Goal: Task Accomplishment & Management: Manage account settings

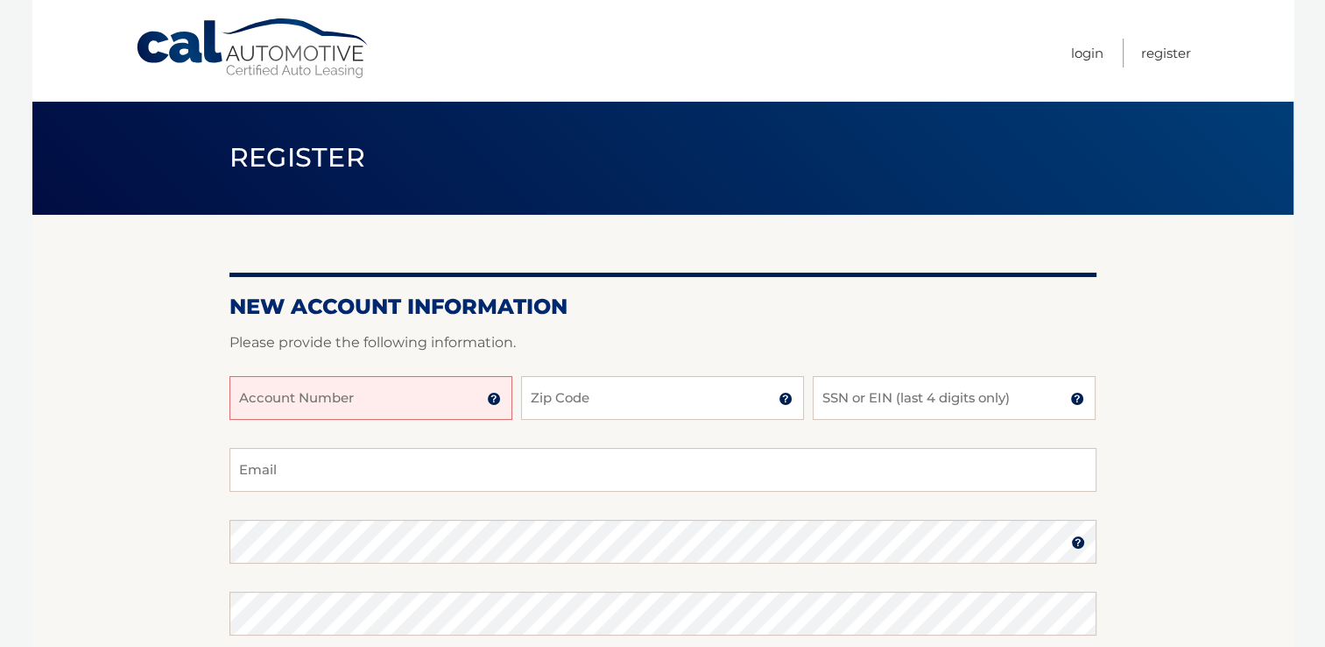
click at [724, 292] on div "New Account Information Please provide the following information. Account Numbe…" at bounding box center [663, 557] width 867 height 684
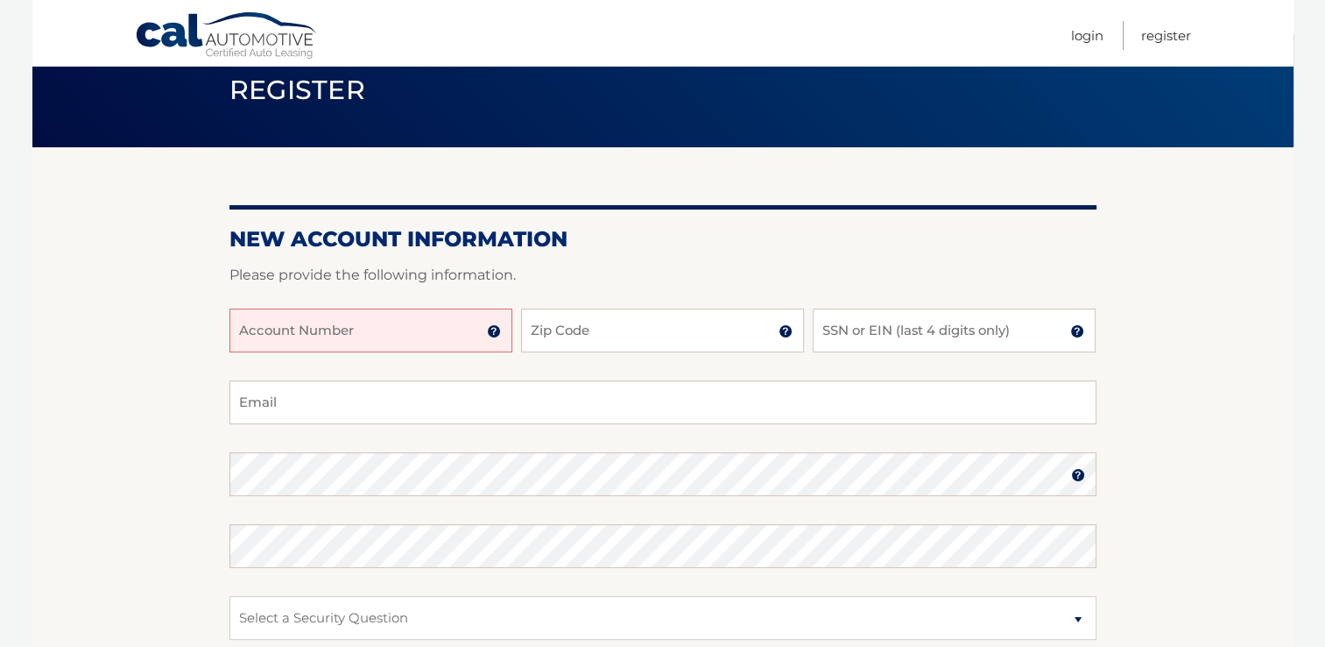
scroll to position [70, 0]
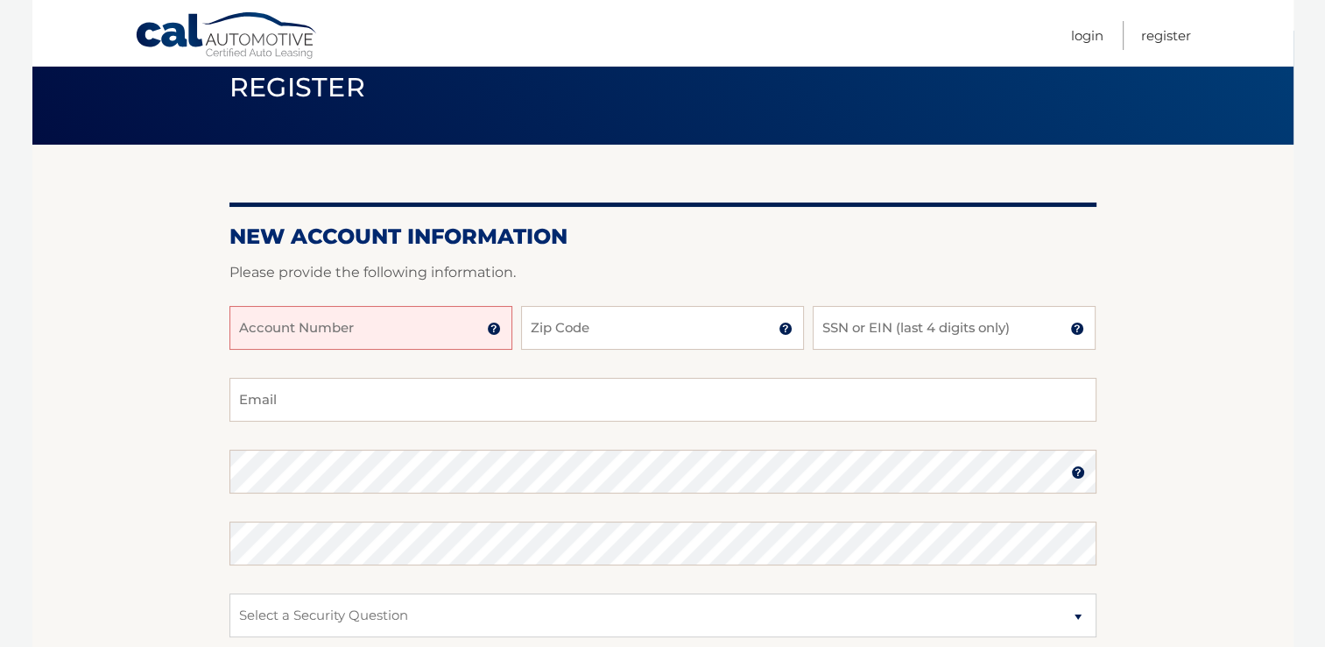
click at [397, 323] on input "Account Number" at bounding box center [371, 328] width 283 height 44
type input "44455994823"
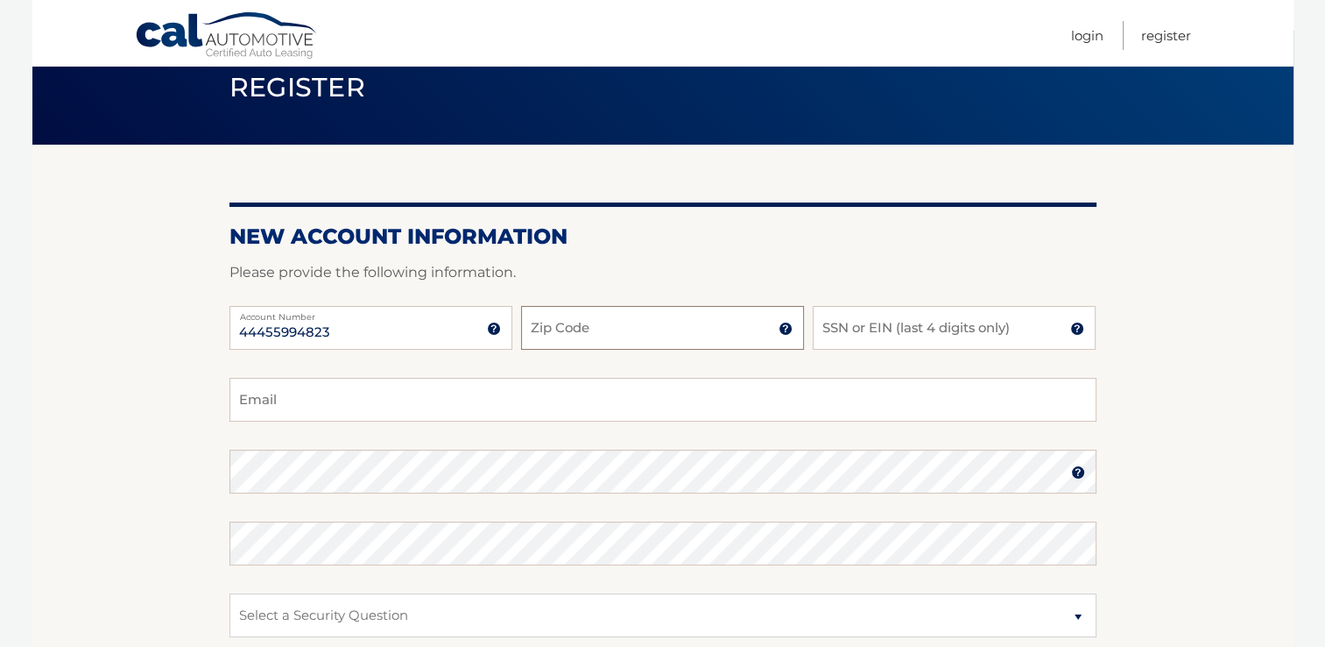
click at [639, 335] on input "Zip Code" at bounding box center [662, 328] width 283 height 44
type input "07758"
click at [943, 337] on input "SSN or EIN (last 4 digits only)" at bounding box center [954, 328] width 283 height 44
type input "1729"
click at [548, 398] on input "Email" at bounding box center [663, 400] width 867 height 44
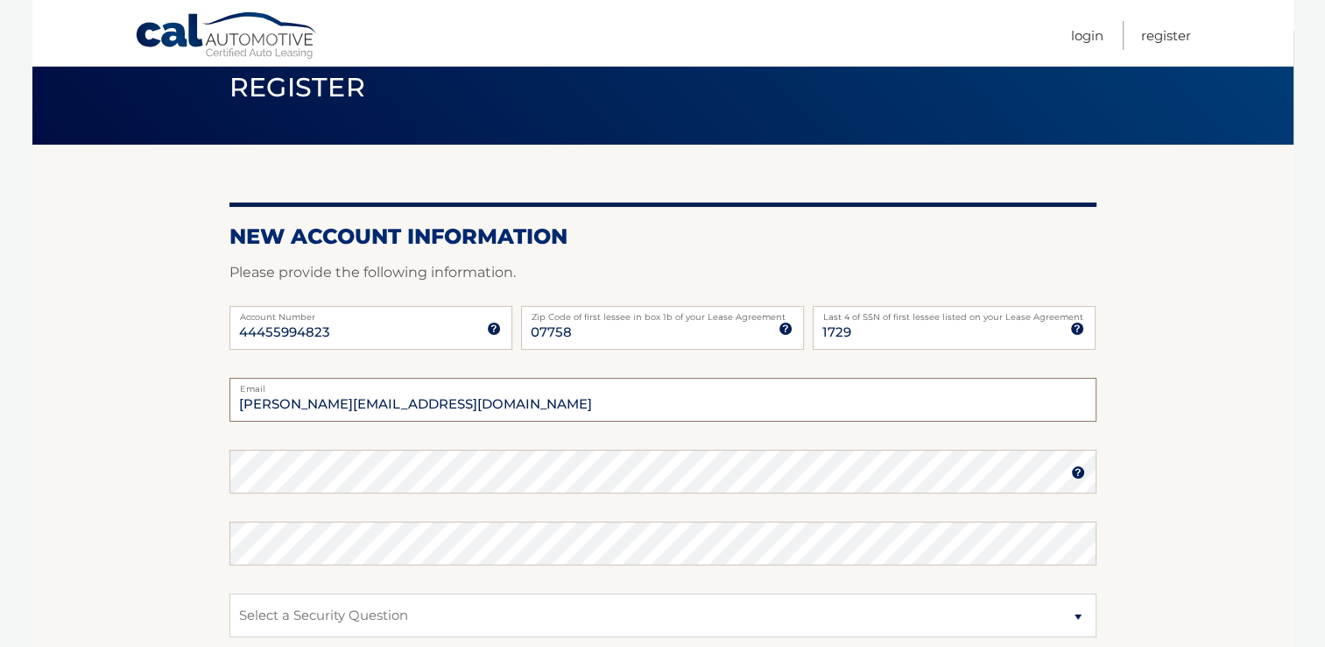
type input "samantha_donovan@yahoo.com"
click at [1313, 222] on body "Cal Automotive Menu Login Register Register" at bounding box center [662, 253] width 1325 height 647
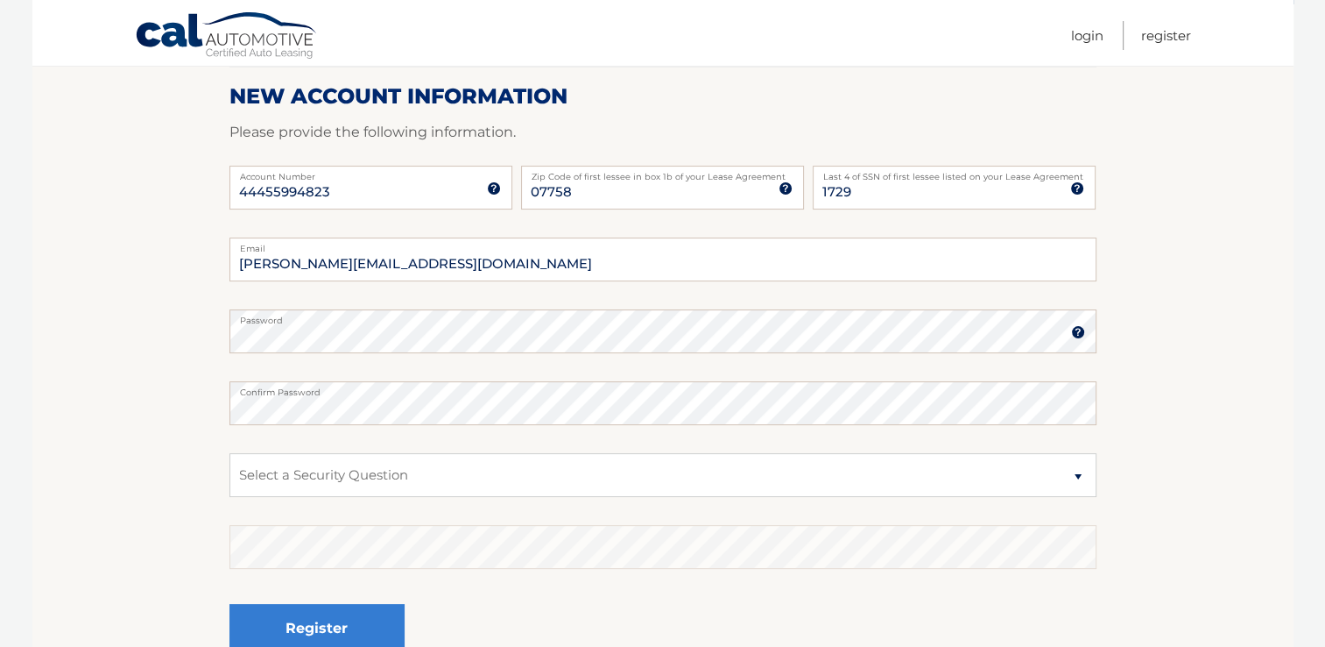
scroll to position [245, 0]
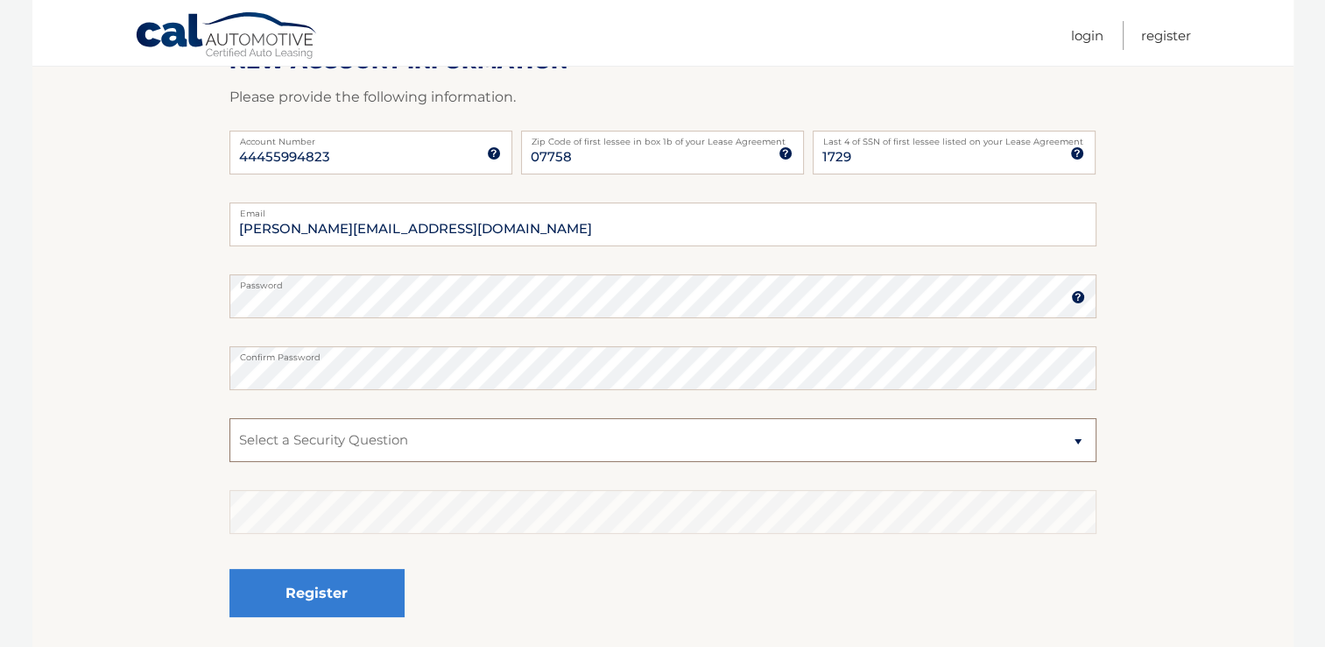
click at [1032, 438] on select "Select a Security Question What was the name of your elementary school? What is…" at bounding box center [663, 440] width 867 height 44
select select "2"
click at [230, 418] on select "Select a Security Question What was the name of your elementary school? What is…" at bounding box center [663, 440] width 867 height 44
click at [708, 594] on div "Register" at bounding box center [663, 594] width 867 height 64
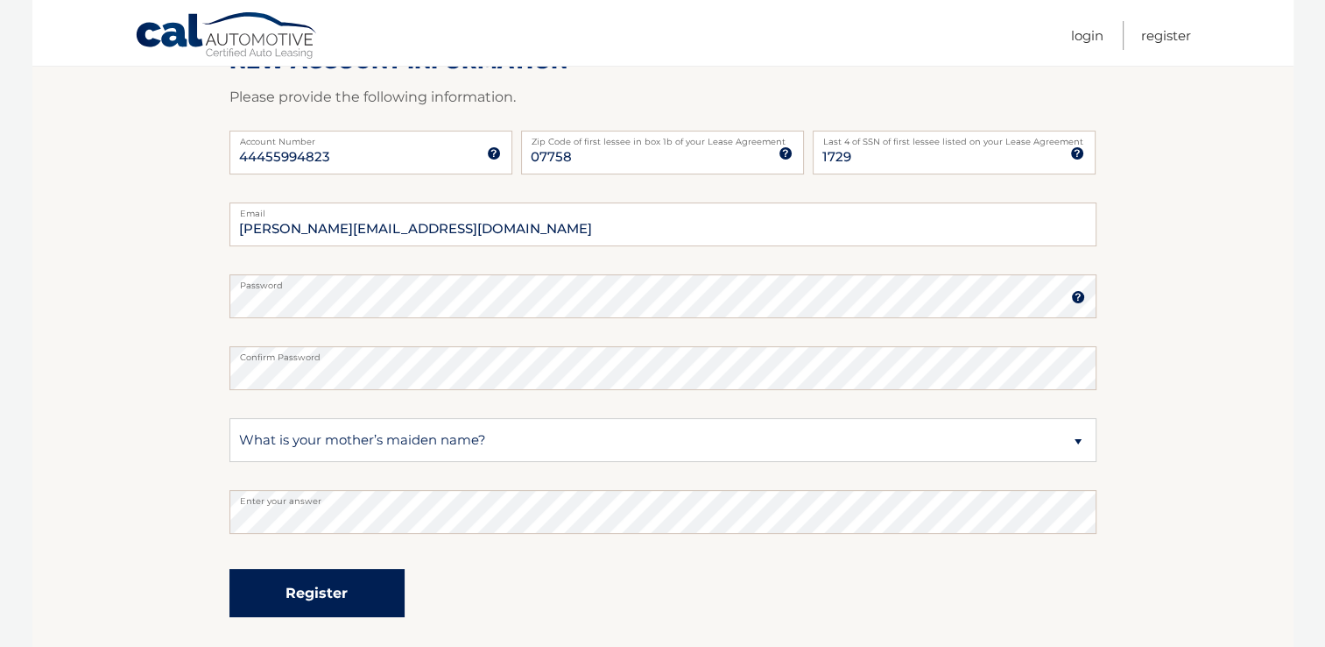
click at [392, 597] on button "Register" at bounding box center [317, 593] width 175 height 48
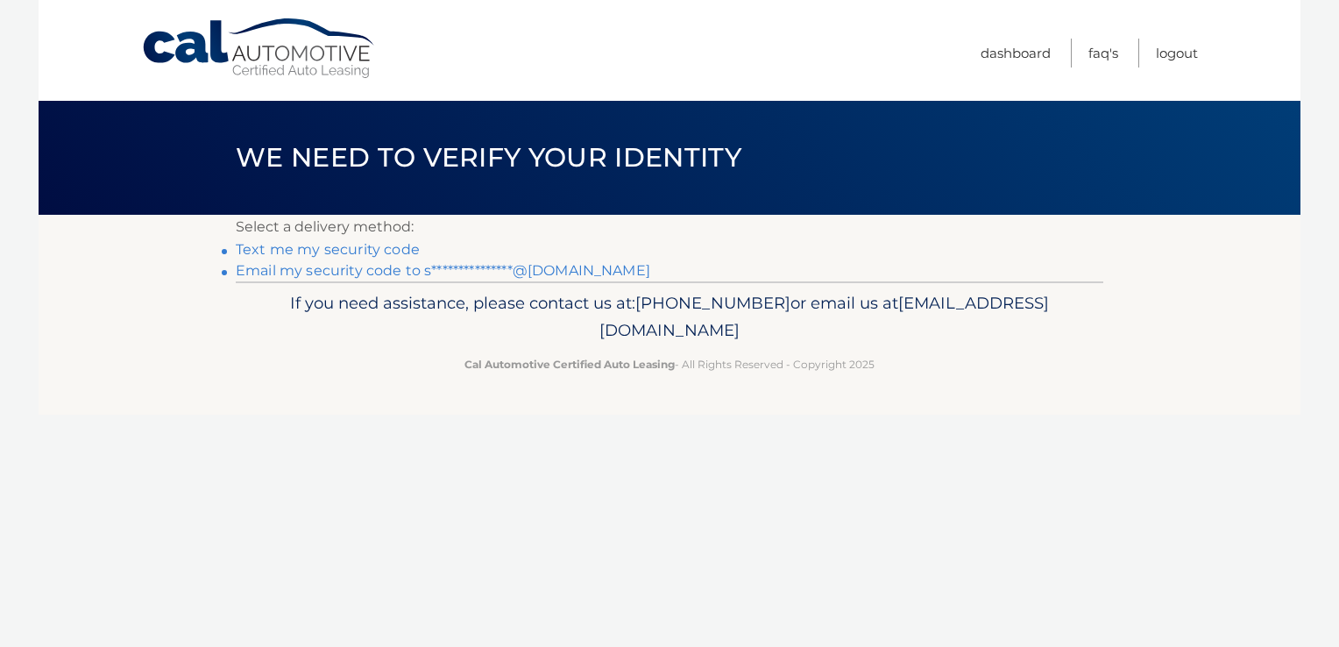
click at [390, 249] on link "Text me my security code" at bounding box center [328, 249] width 184 height 17
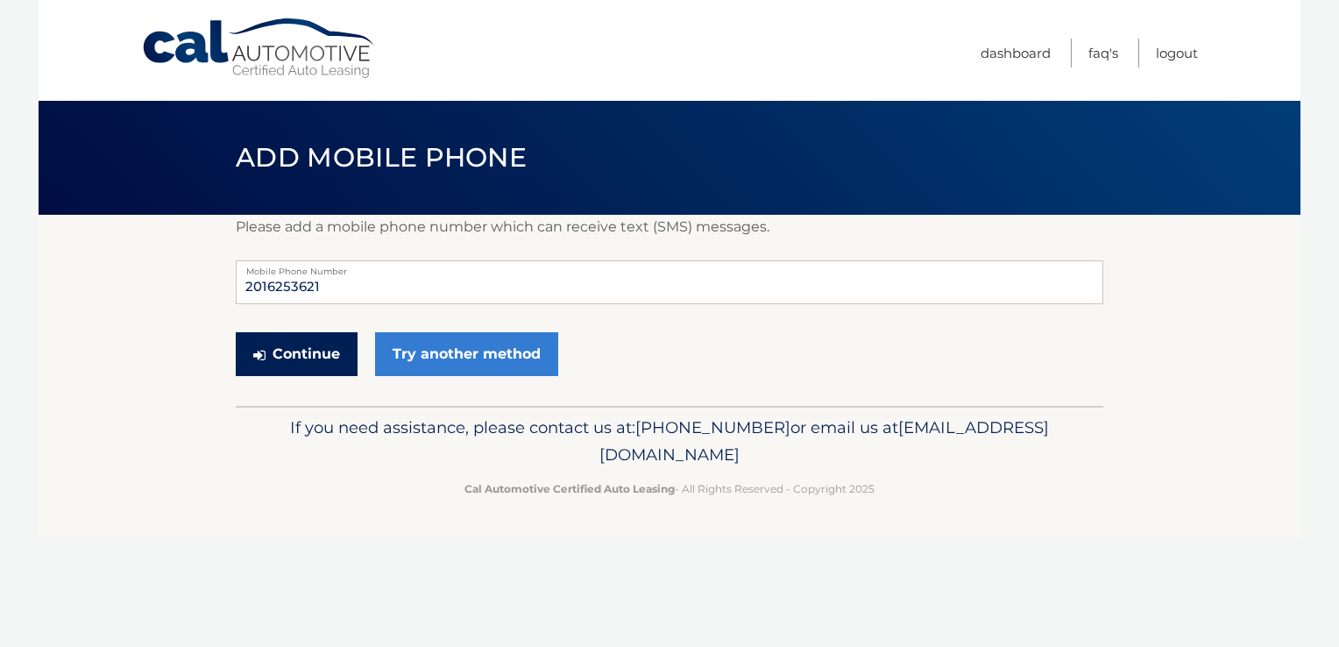
click at [315, 366] on button "Continue" at bounding box center [297, 354] width 122 height 44
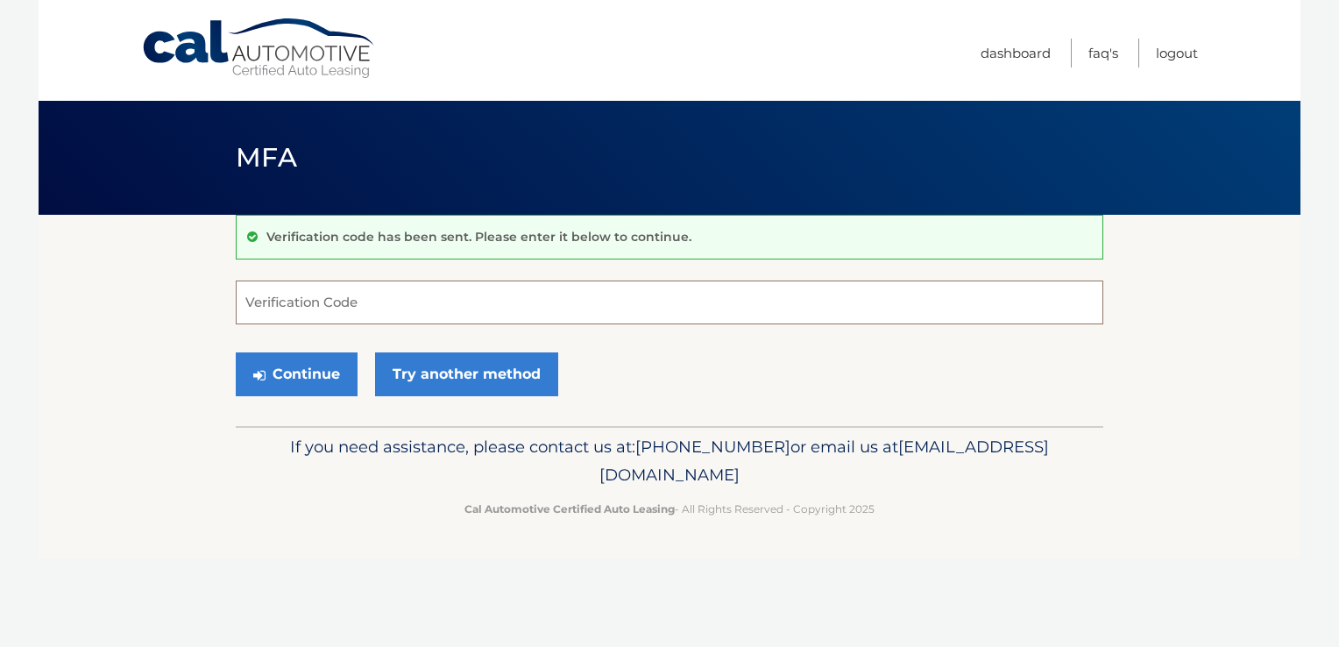
click at [334, 314] on input "Verification Code" at bounding box center [669, 302] width 867 height 44
type input "909961"
click at [314, 378] on button "Continue" at bounding box center [297, 374] width 122 height 44
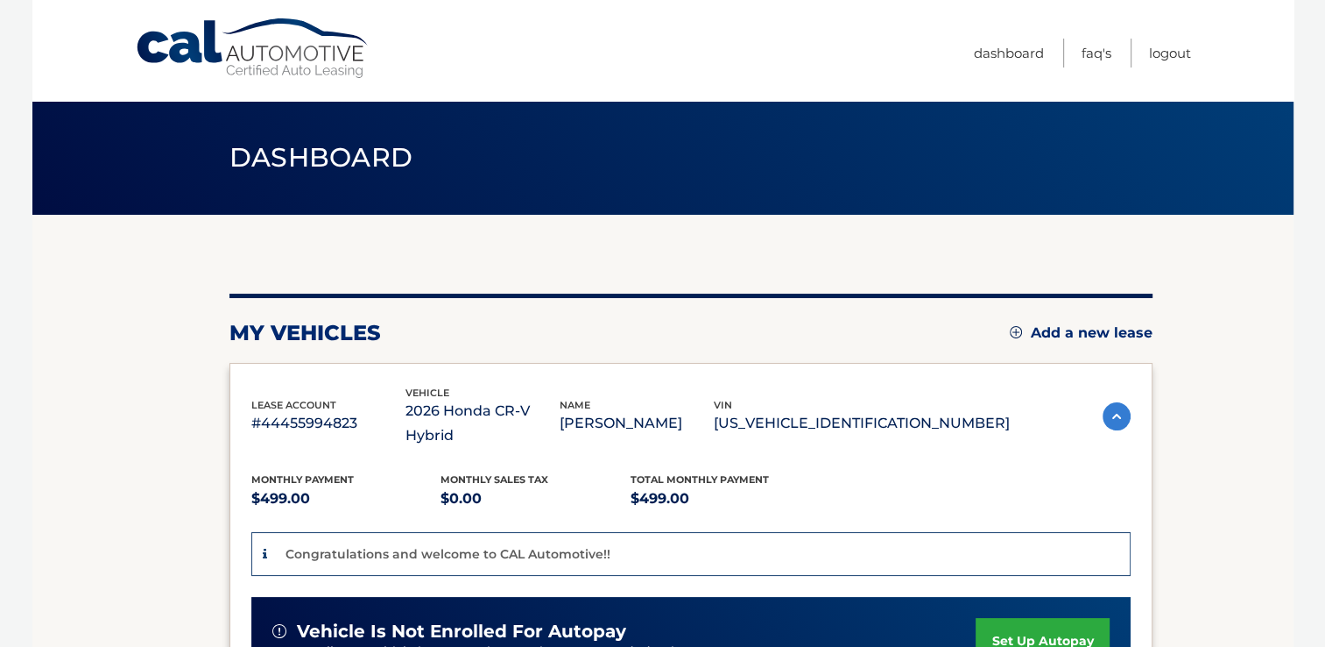
click at [1226, 452] on section "You are registered for this site, but you haven't enrolled in online payments. …" at bounding box center [662, 617] width 1261 height 804
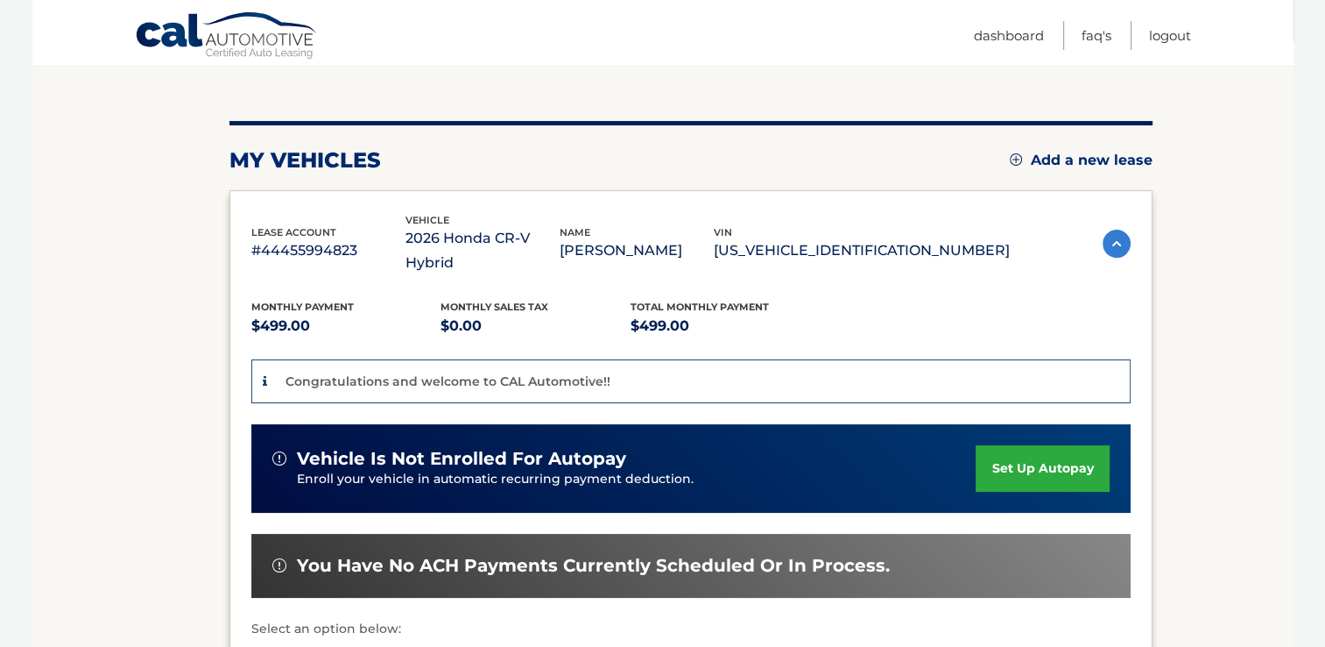
scroll to position [175, 0]
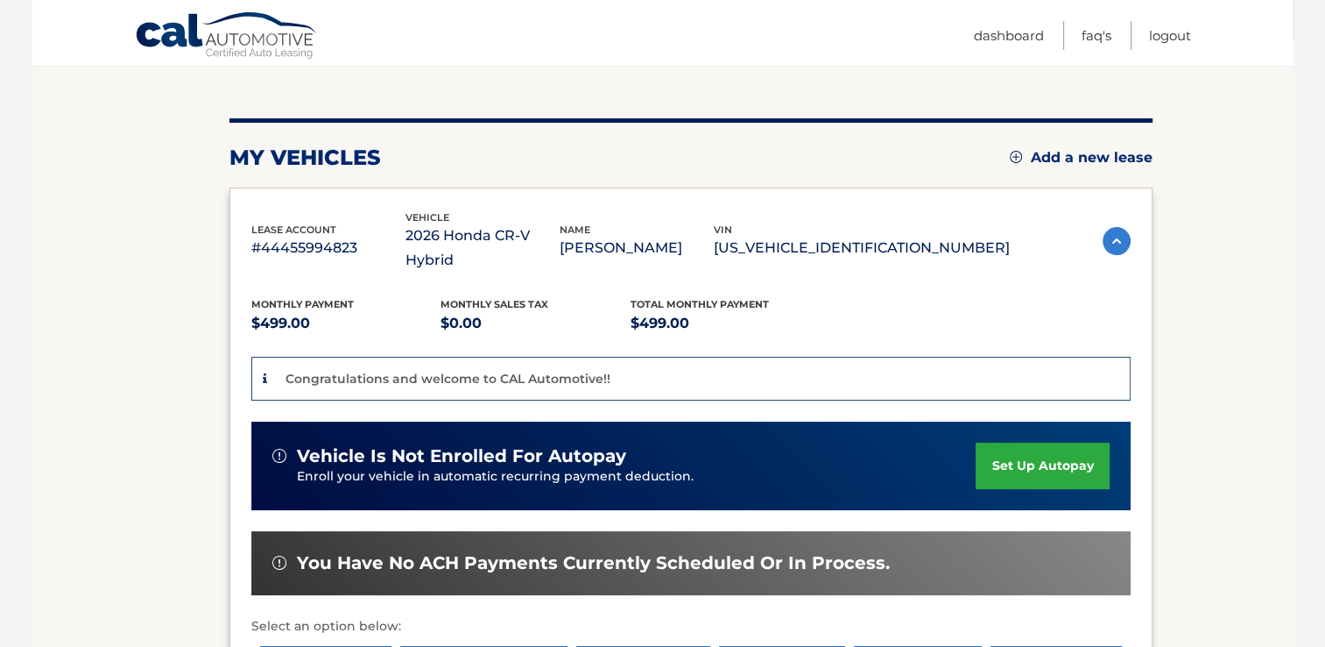
click at [1086, 442] on link "set up autopay" at bounding box center [1042, 465] width 133 height 46
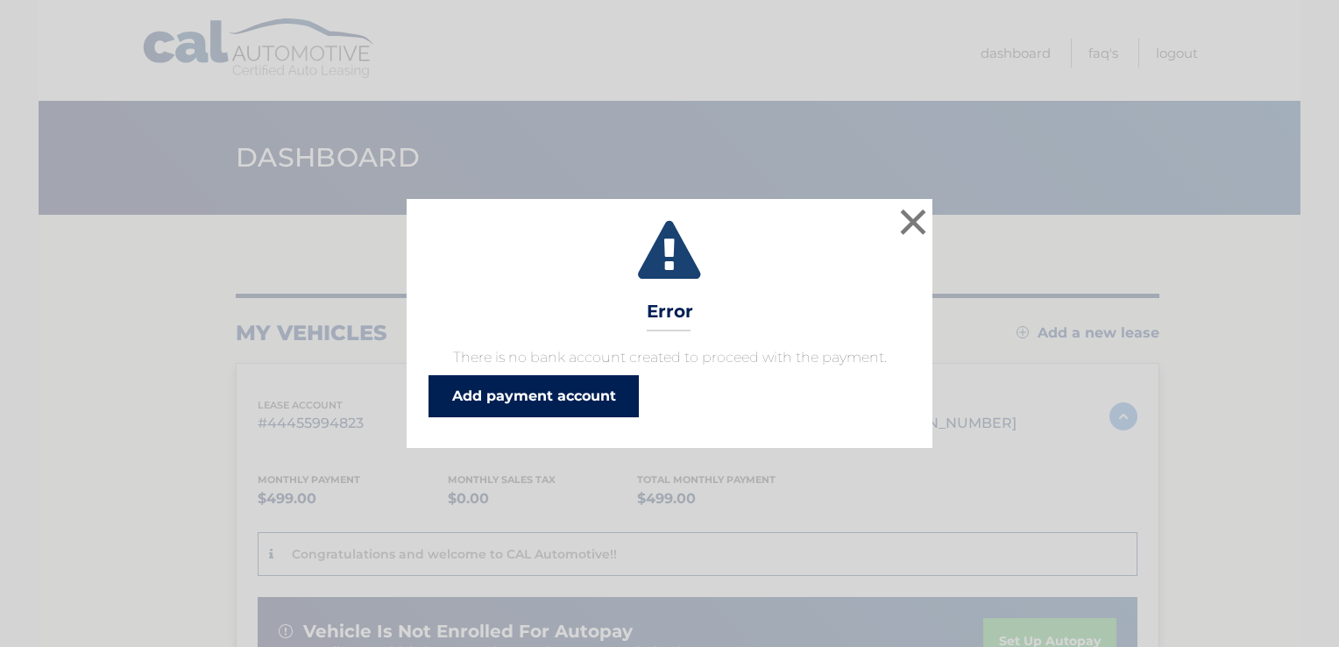
click at [543, 394] on link "Add payment account" at bounding box center [533, 396] width 210 height 42
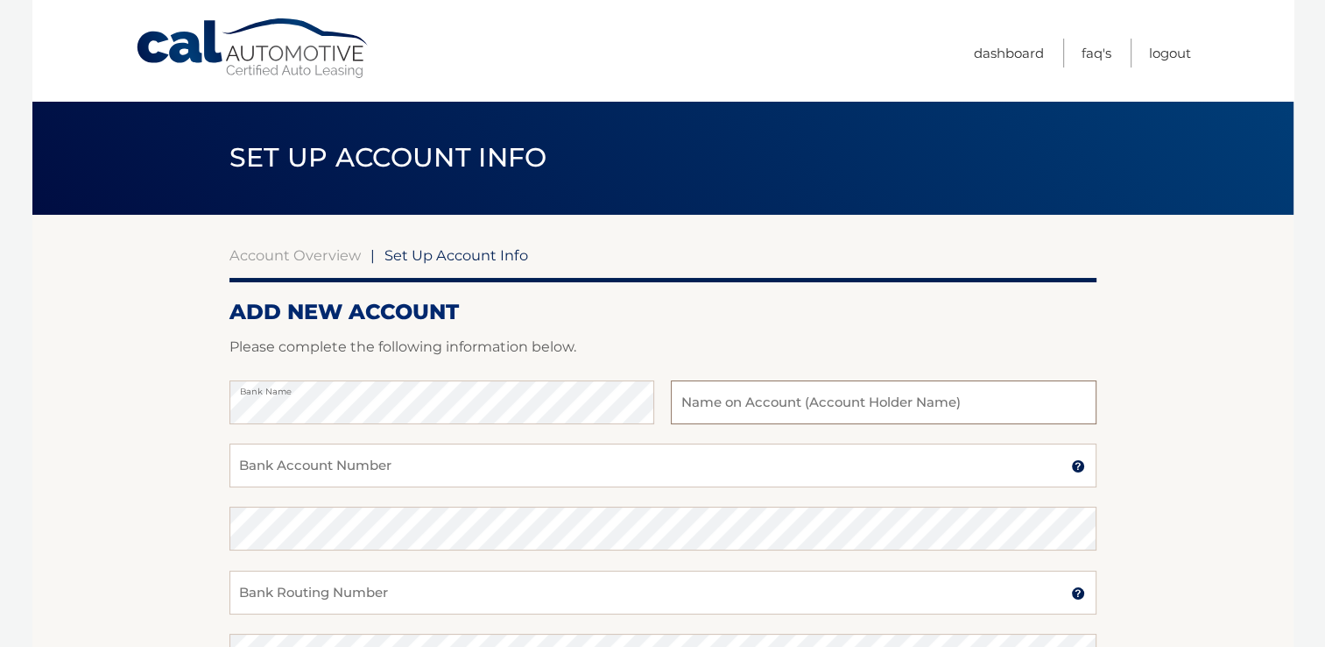
click at [767, 415] on input "text" at bounding box center [883, 402] width 425 height 44
type input "[PERSON_NAME]"
click at [645, 469] on input "Bank Account Number" at bounding box center [663, 465] width 867 height 44
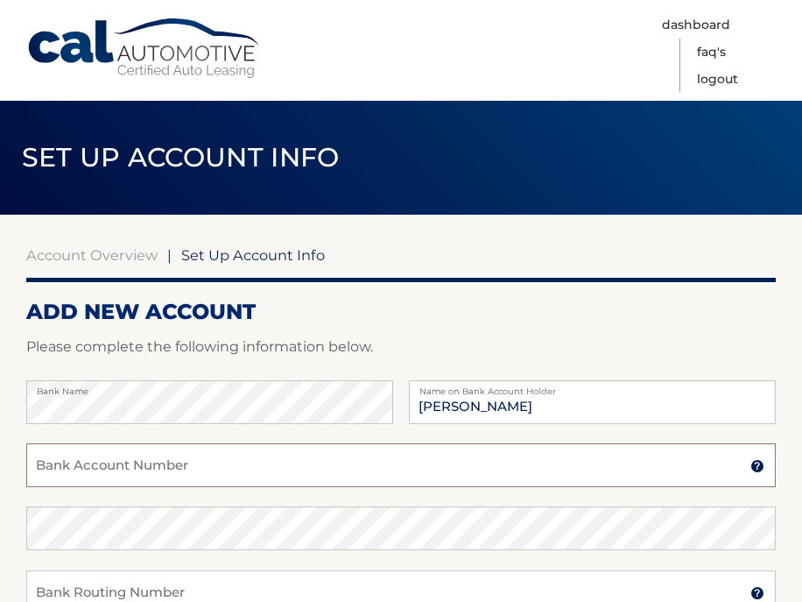
click at [216, 461] on input "Bank Account Number" at bounding box center [401, 465] width 750 height 44
type input "8060248135"
click at [270, 597] on input "Bank Routing Number" at bounding box center [401, 592] width 750 height 44
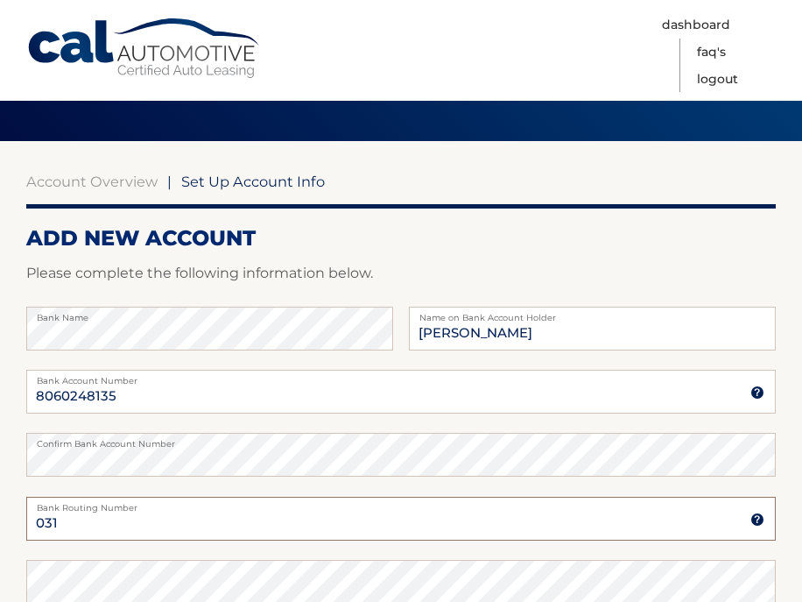
scroll to position [84, 0]
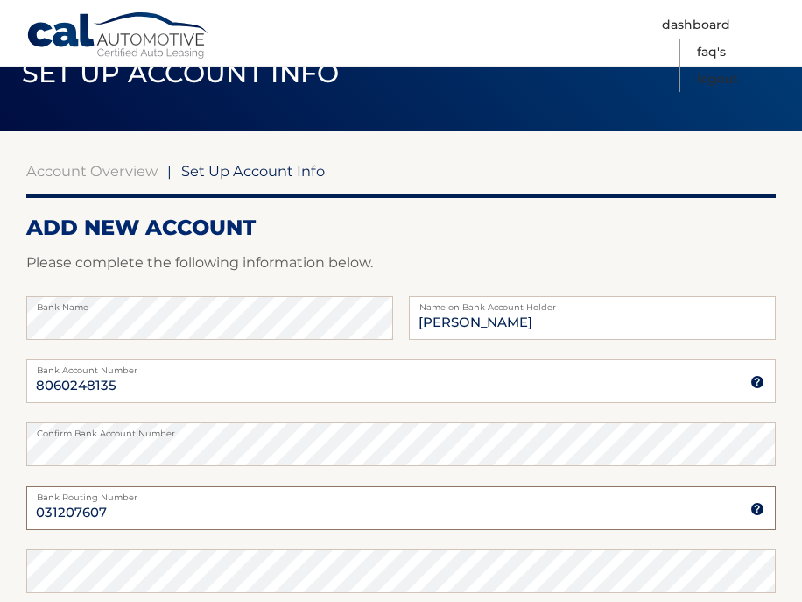
type input "031207607"
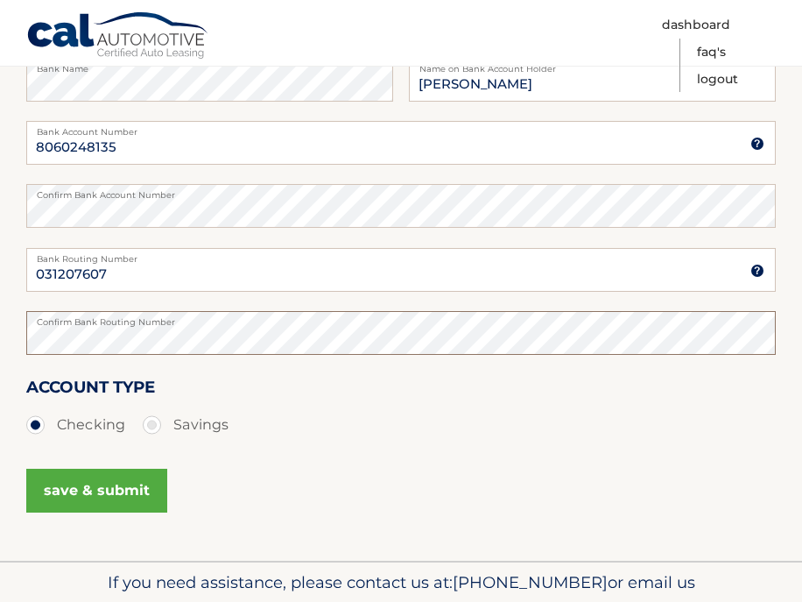
scroll to position [326, 0]
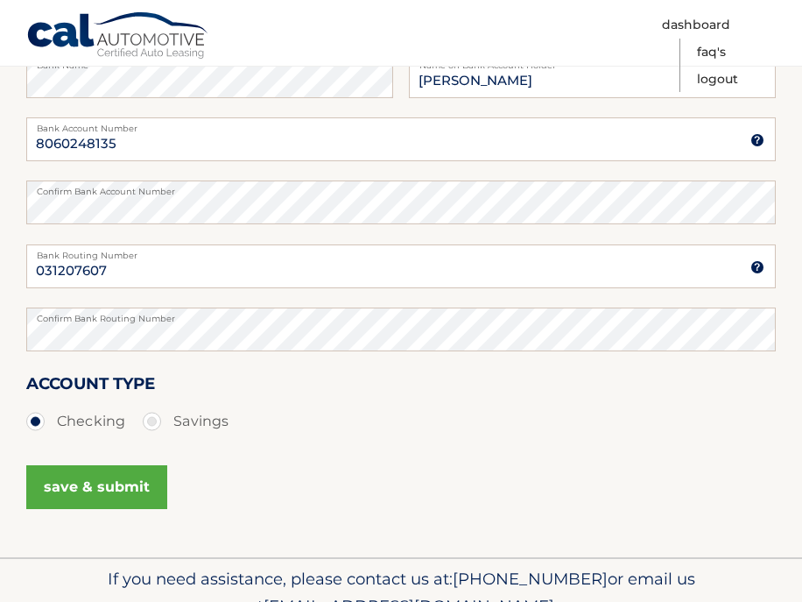
click at [147, 487] on button "save & submit" at bounding box center [96, 487] width 141 height 44
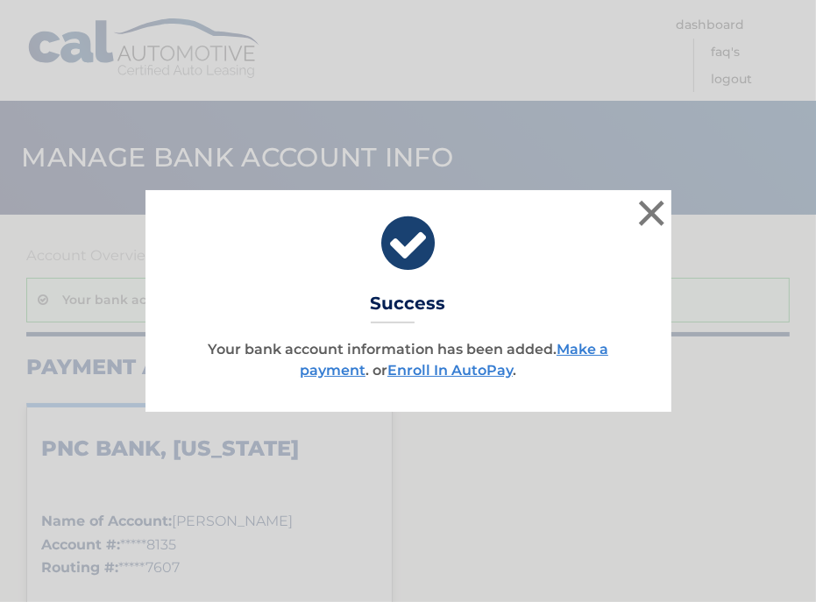
click at [435, 374] on link "Enroll In AutoPay" at bounding box center [449, 370] width 125 height 17
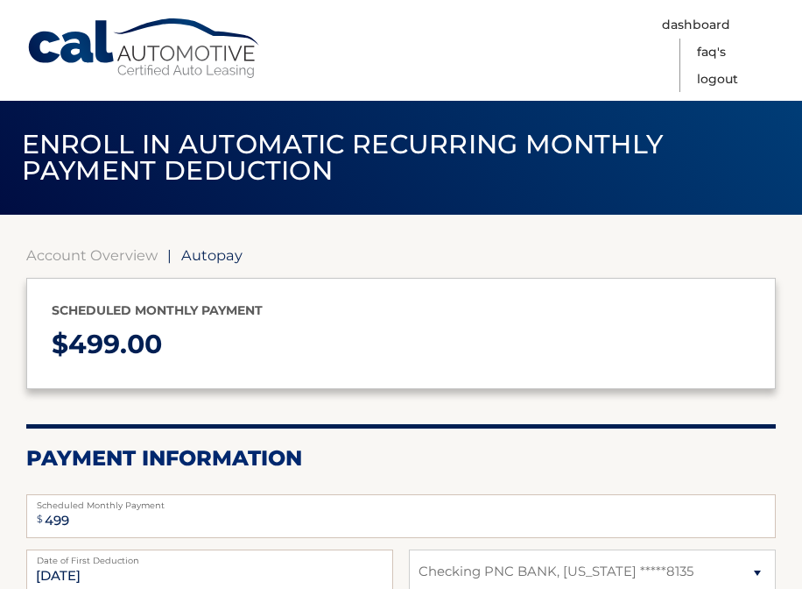
select select "MjY2ZjU4M2QtM2Q0Ny00MGIyLWIyNzAtNGRlMDVmNDNmZGRm"
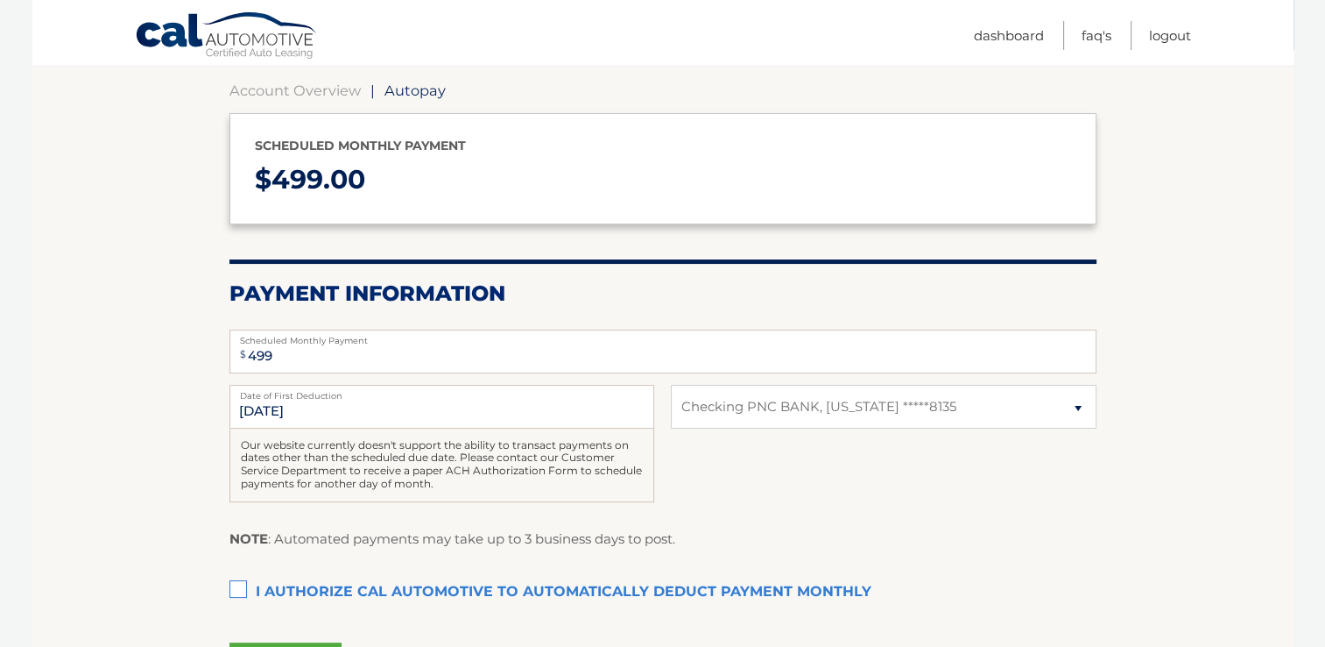
scroll to position [170, 0]
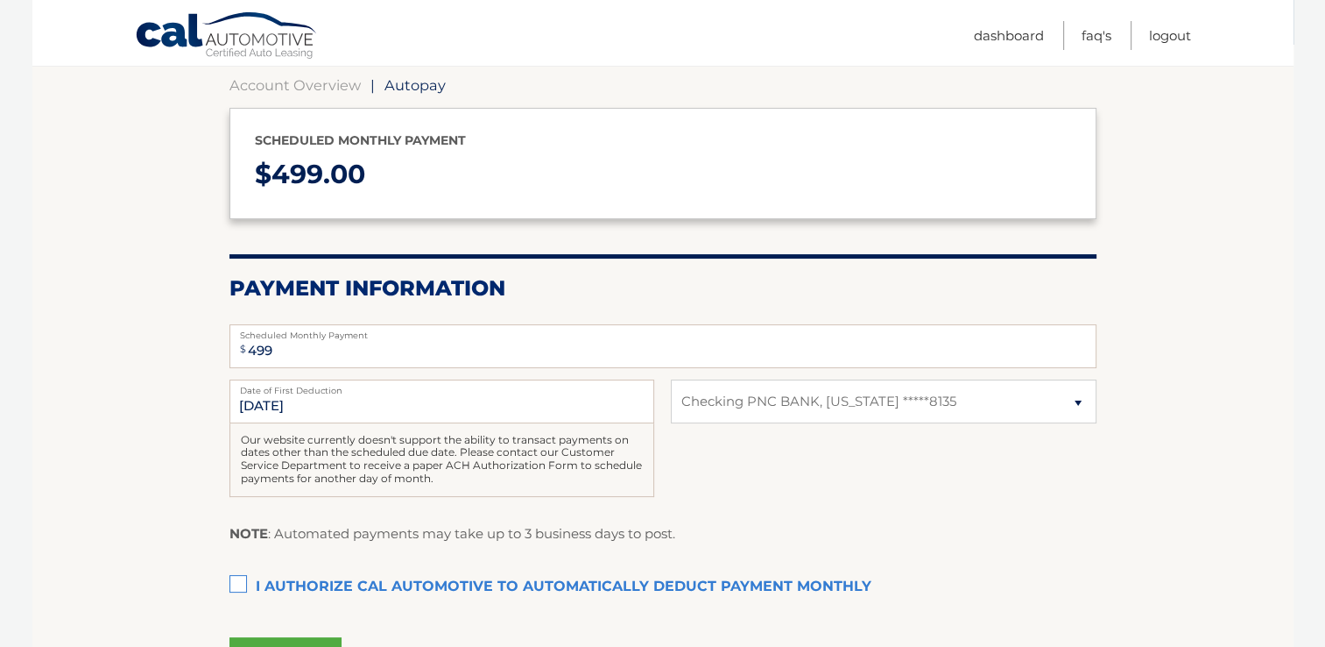
drag, startPoint x: 1338, startPoint y: 370, endPoint x: 1034, endPoint y: 544, distance: 350.4
click at [802, 544] on div "NOTE : Automated payments may take up to 3 business days to post." at bounding box center [663, 540] width 867 height 36
click at [236, 583] on label "I authorize cal automotive to automatically deduct payment monthly This checkbo…" at bounding box center [663, 586] width 867 height 35
click at [0, 0] on input "I authorize cal automotive to automatically deduct payment monthly This checkbo…" at bounding box center [0, 0] width 0 height 0
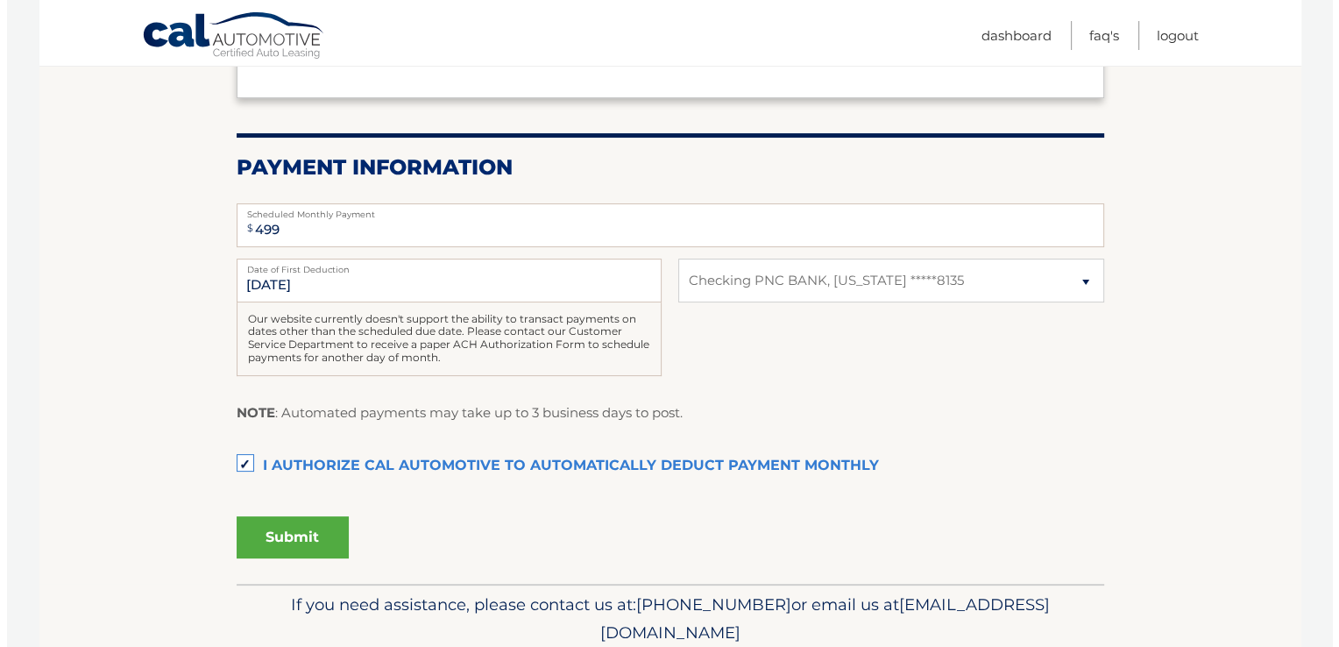
scroll to position [301, 0]
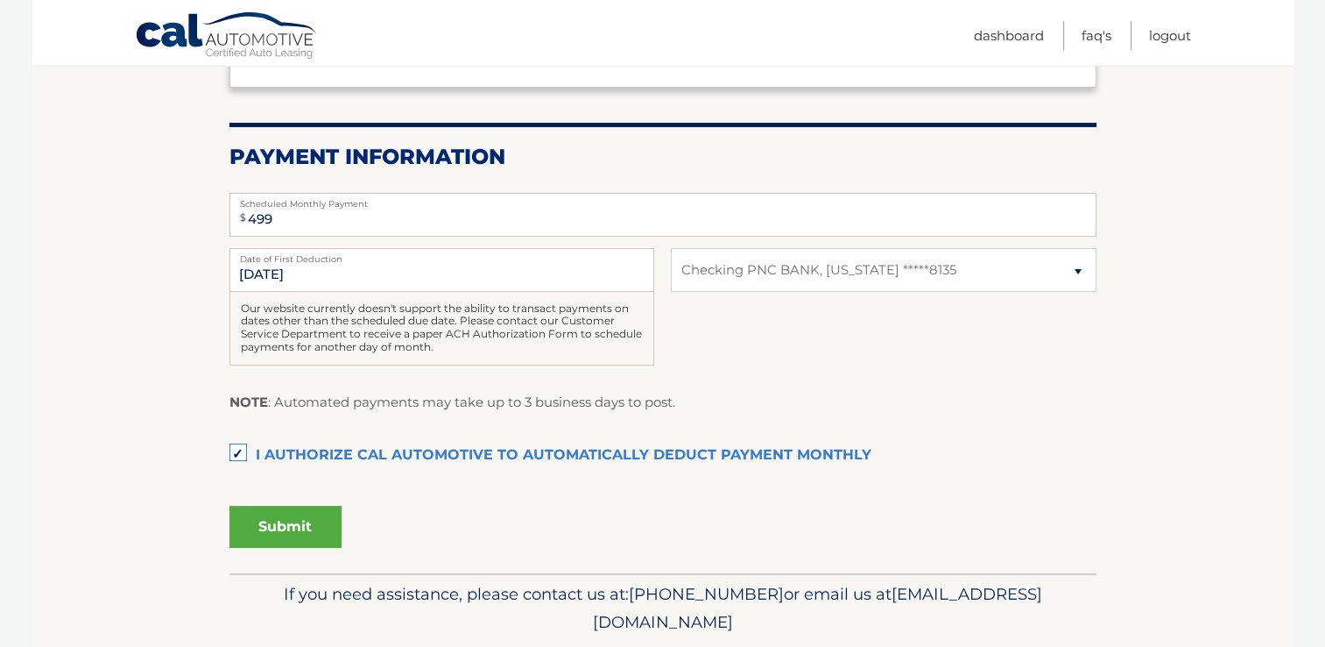
click at [322, 526] on button "Submit" at bounding box center [286, 526] width 112 height 42
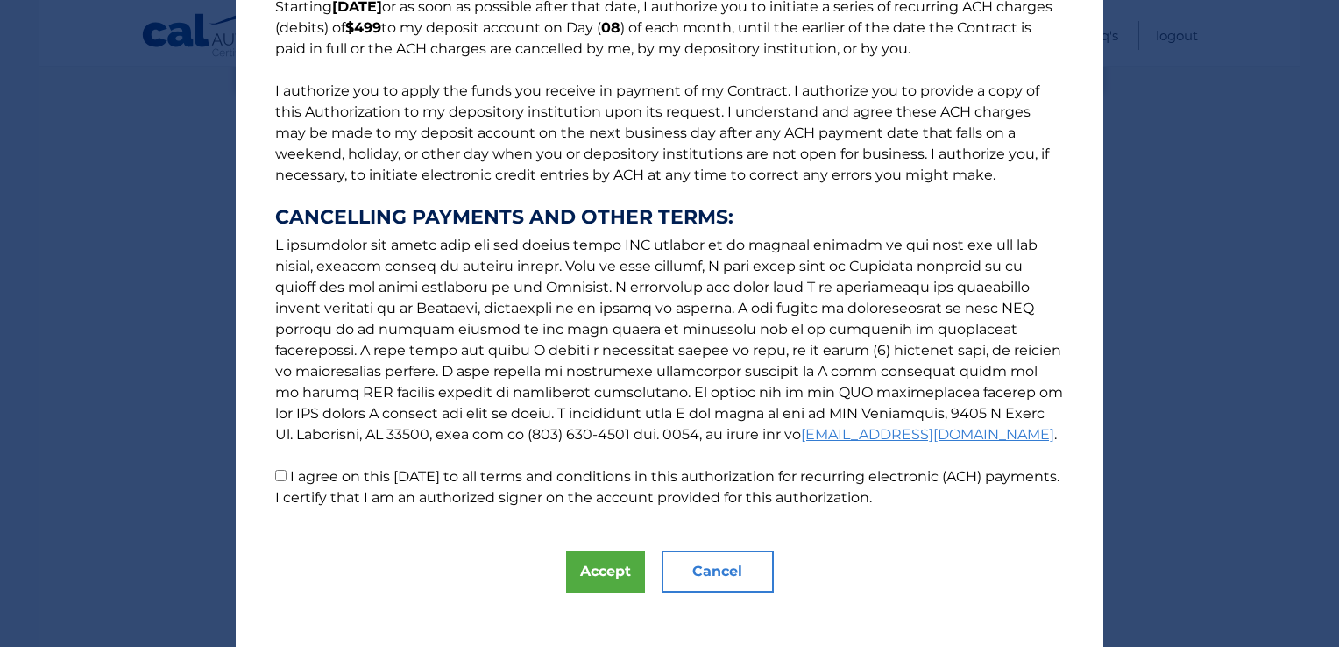
scroll to position [168, 0]
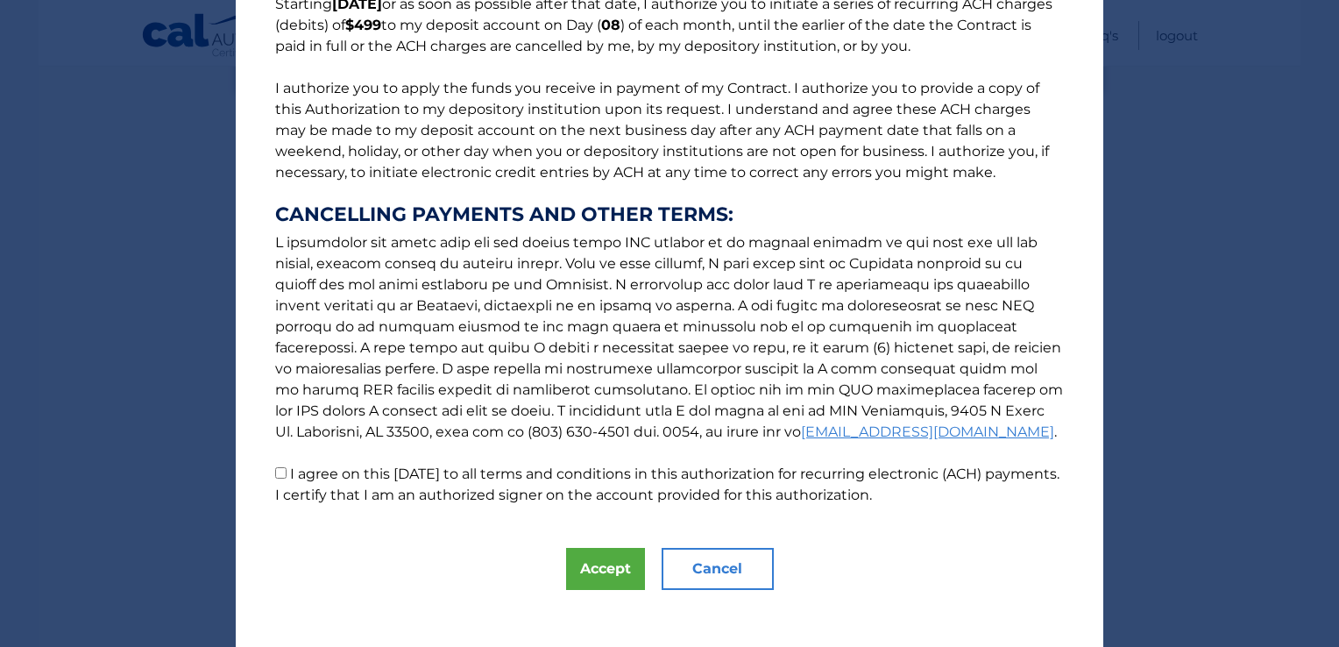
click at [275, 471] on input "I agree on this 08/31/2025 to all terms and conditions in this authorization fo…" at bounding box center [280, 472] width 11 height 11
checkbox input "true"
click at [577, 578] on button "Accept" at bounding box center [605, 569] width 79 height 42
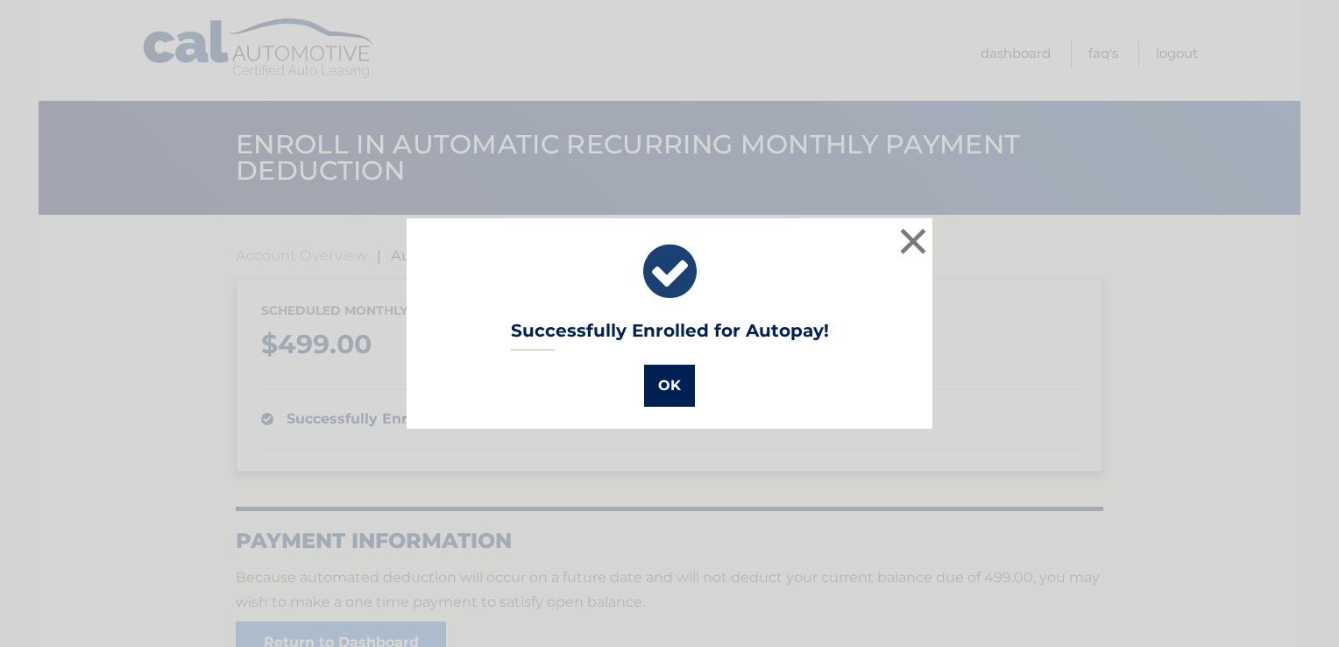
click at [664, 391] on button "OK" at bounding box center [669, 385] width 51 height 42
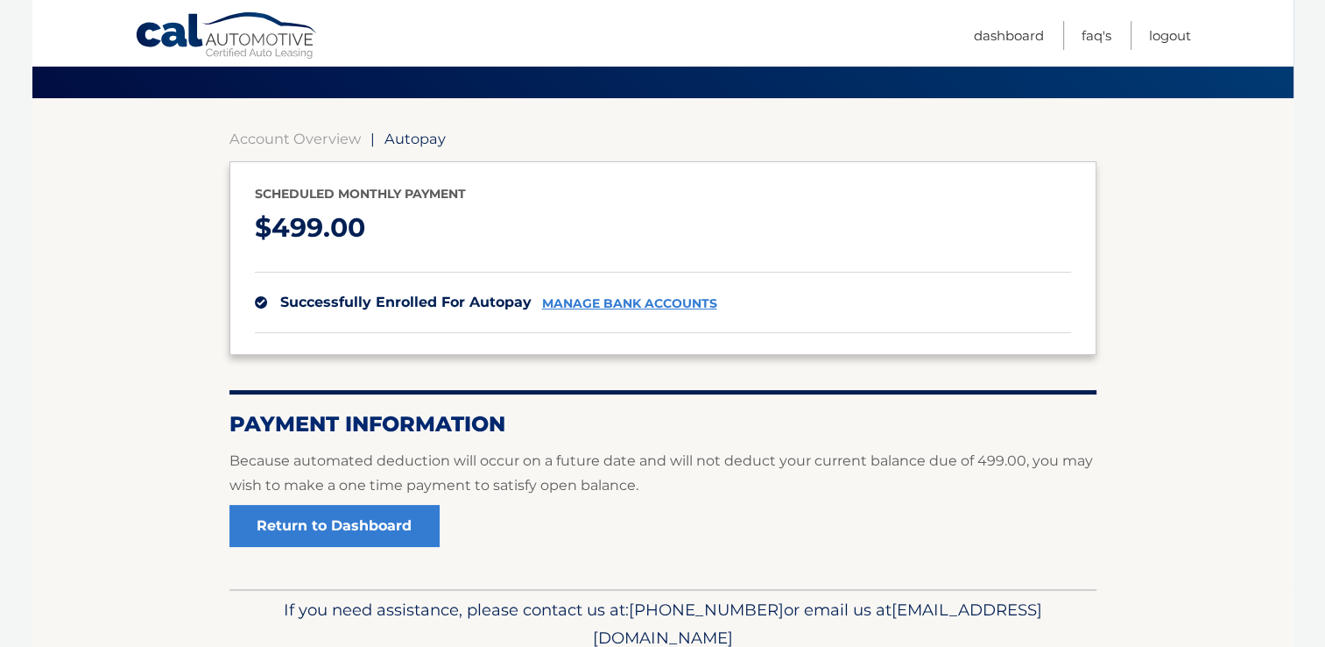
scroll to position [143, 0]
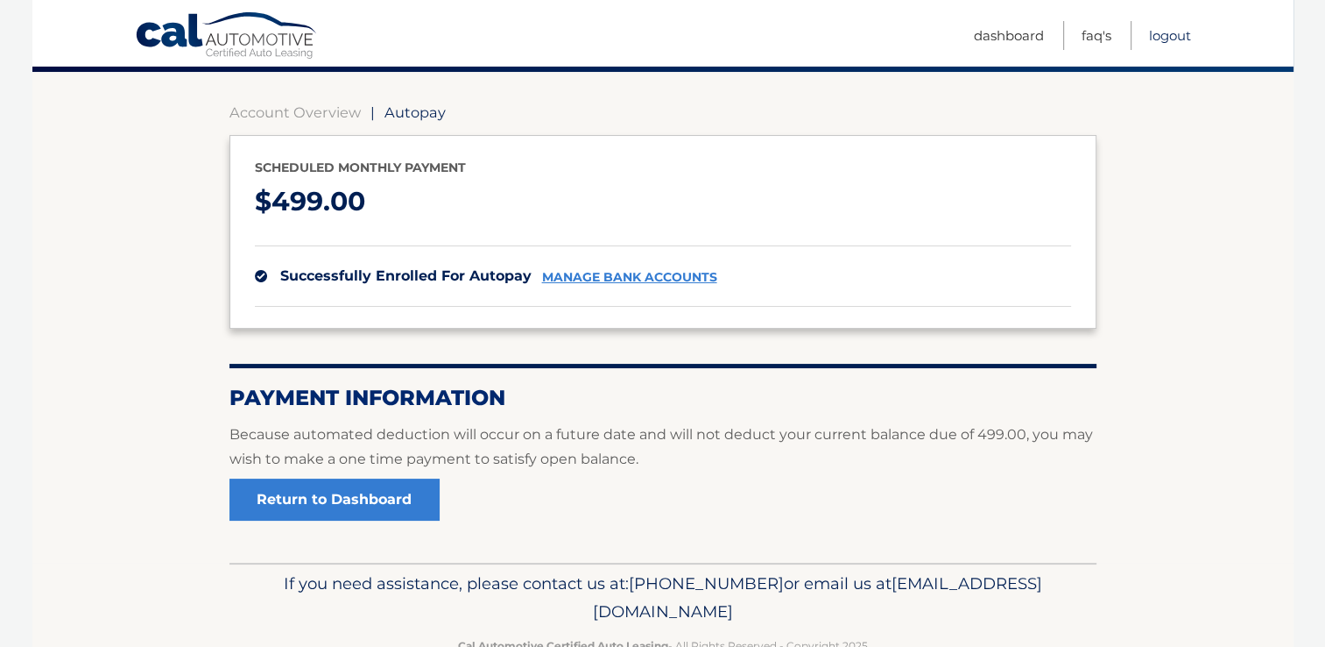
click at [1169, 41] on link "Logout" at bounding box center [1170, 35] width 42 height 29
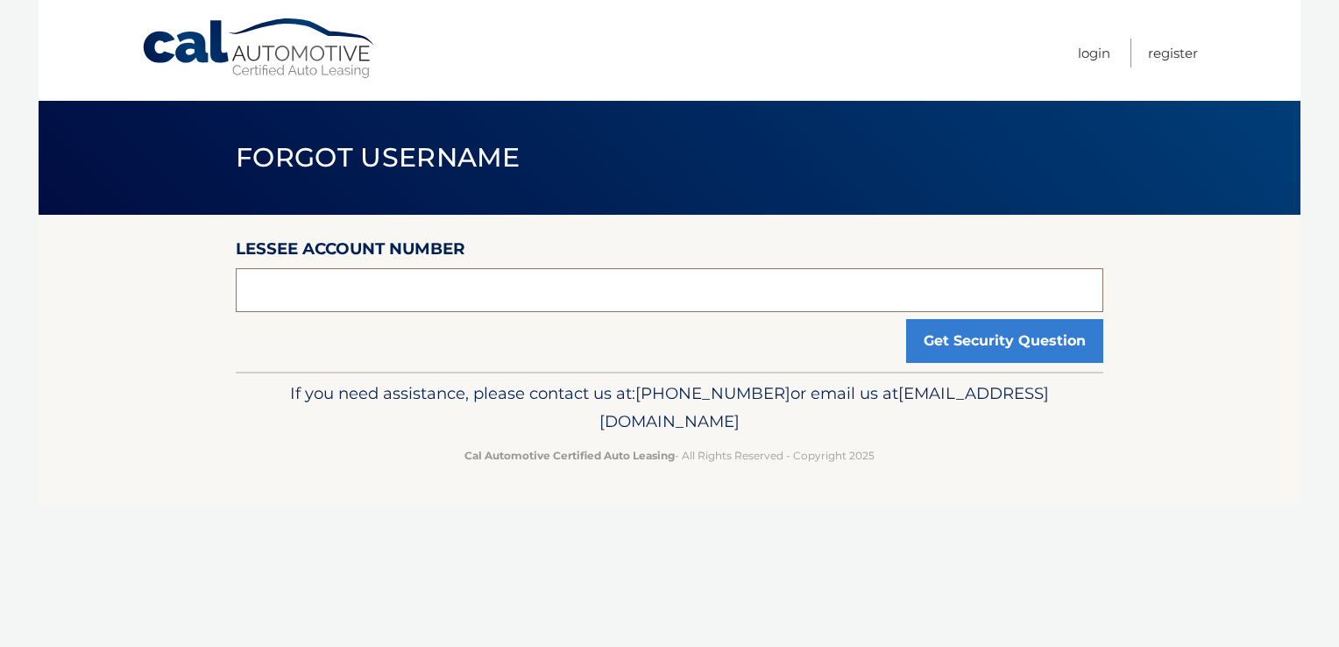
click at [483, 282] on input "text" at bounding box center [669, 290] width 867 height 44
type input "44455994823"
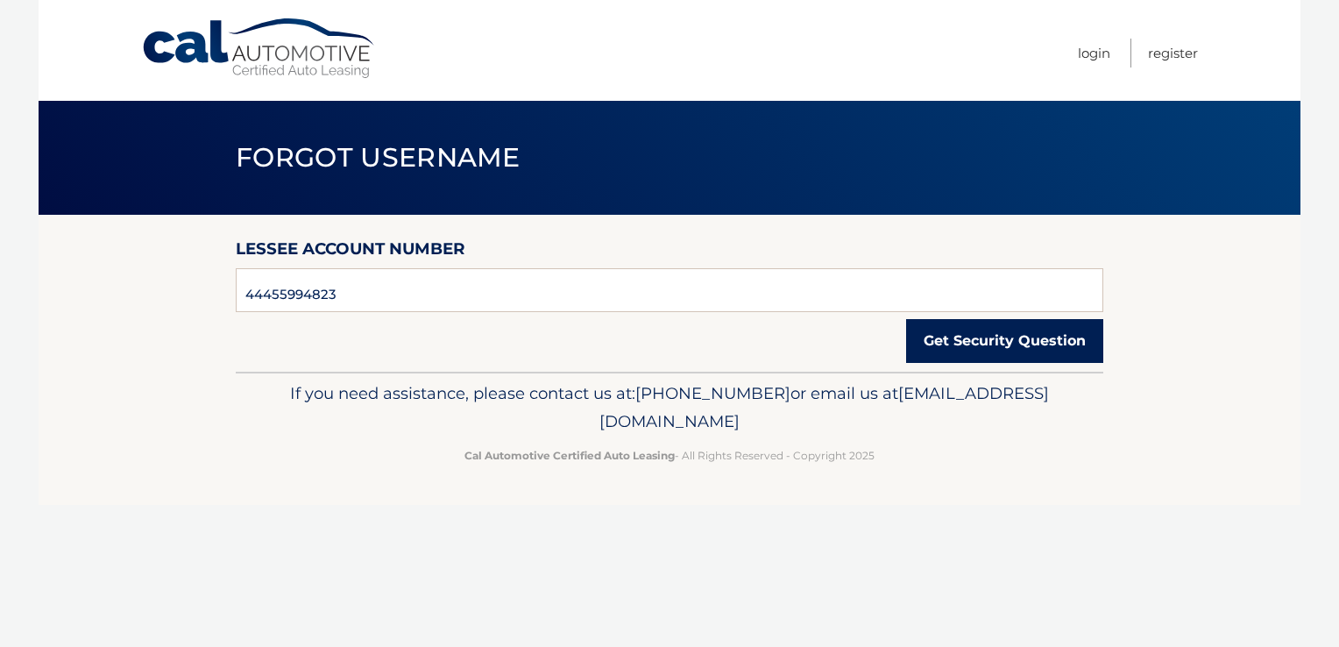
click at [1028, 359] on button "Get Security Question" at bounding box center [1004, 341] width 197 height 44
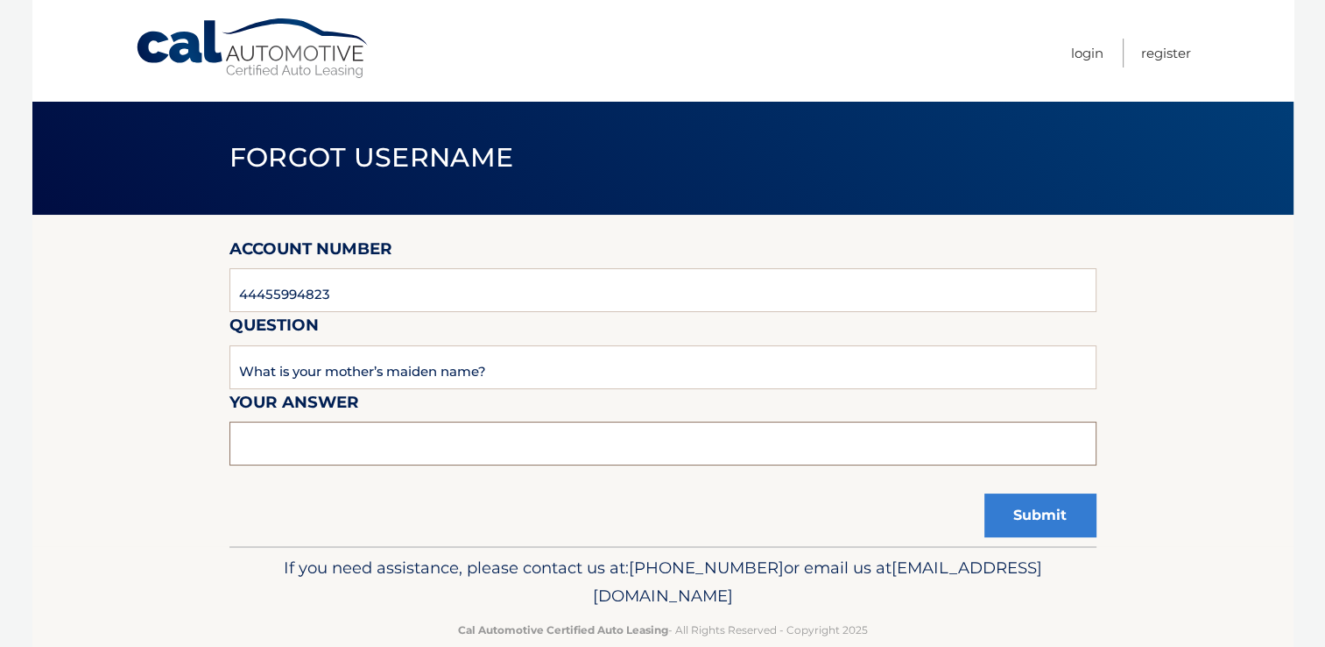
click at [584, 440] on input "text" at bounding box center [663, 443] width 867 height 44
type input "j"
type input "Jankowski"
click at [985, 493] on button "Submit" at bounding box center [1041, 515] width 112 height 44
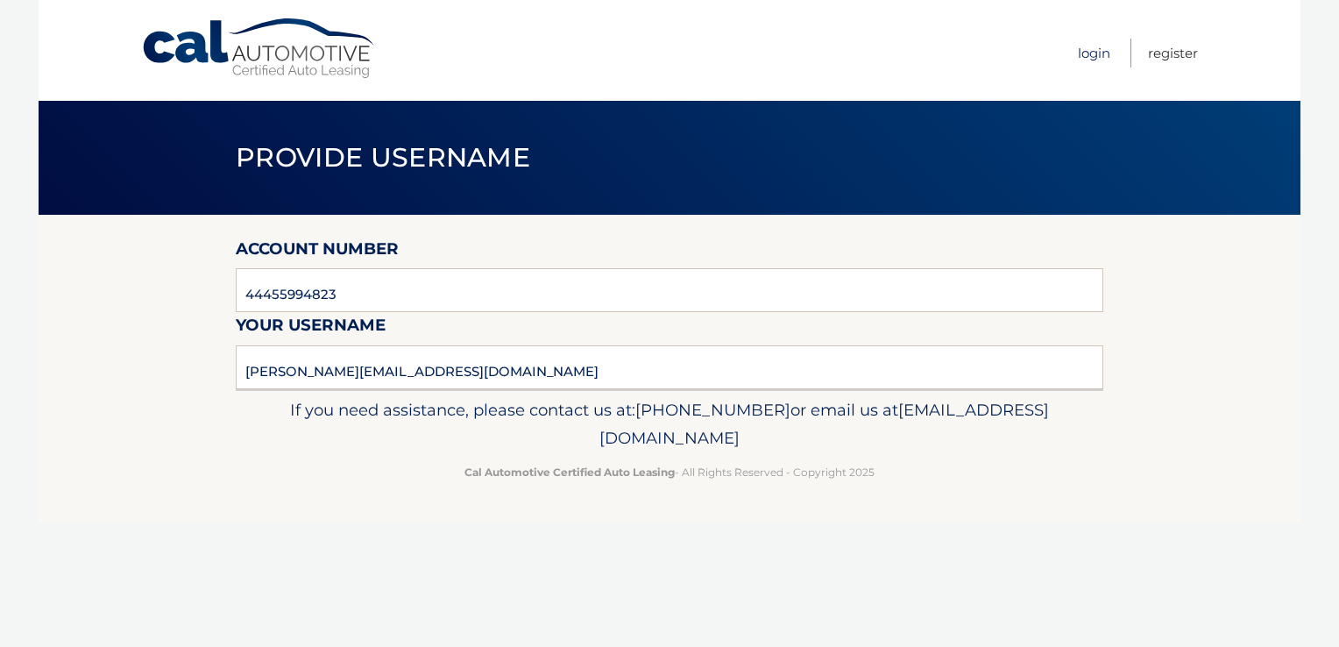
click at [1104, 58] on link "Login" at bounding box center [1094, 53] width 32 height 29
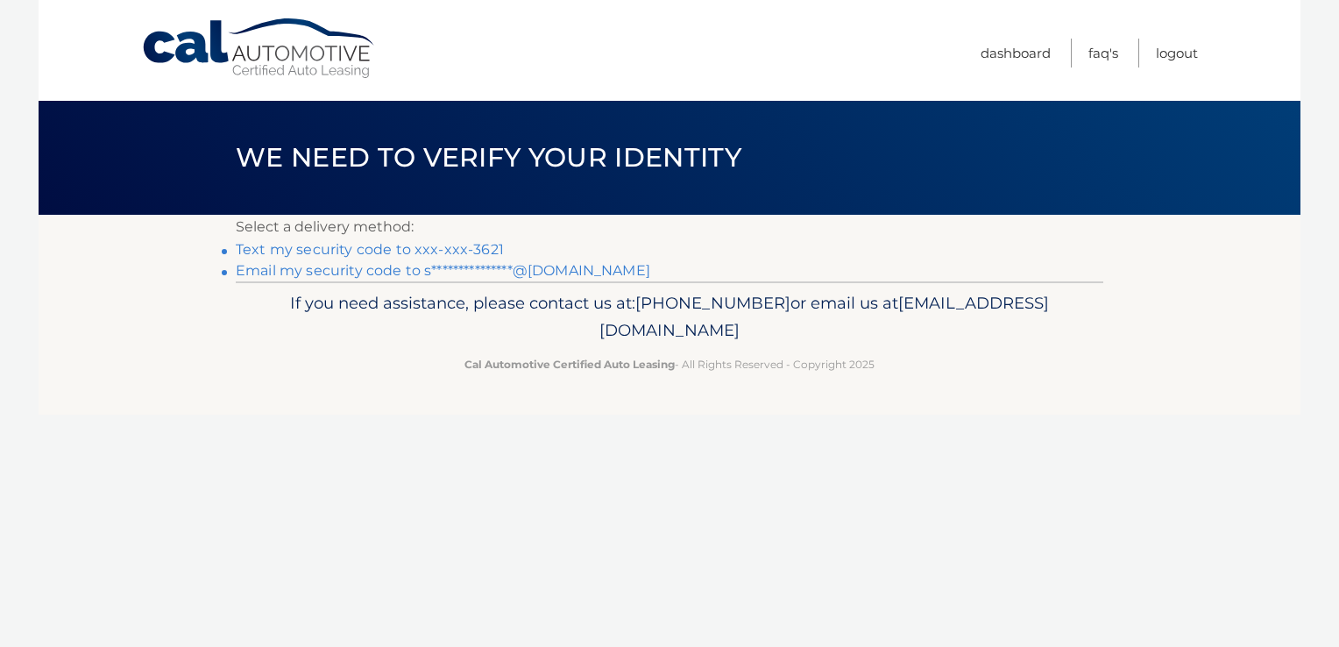
click at [464, 247] on link "Text my security code to xxx-xxx-3621" at bounding box center [370, 249] width 268 height 17
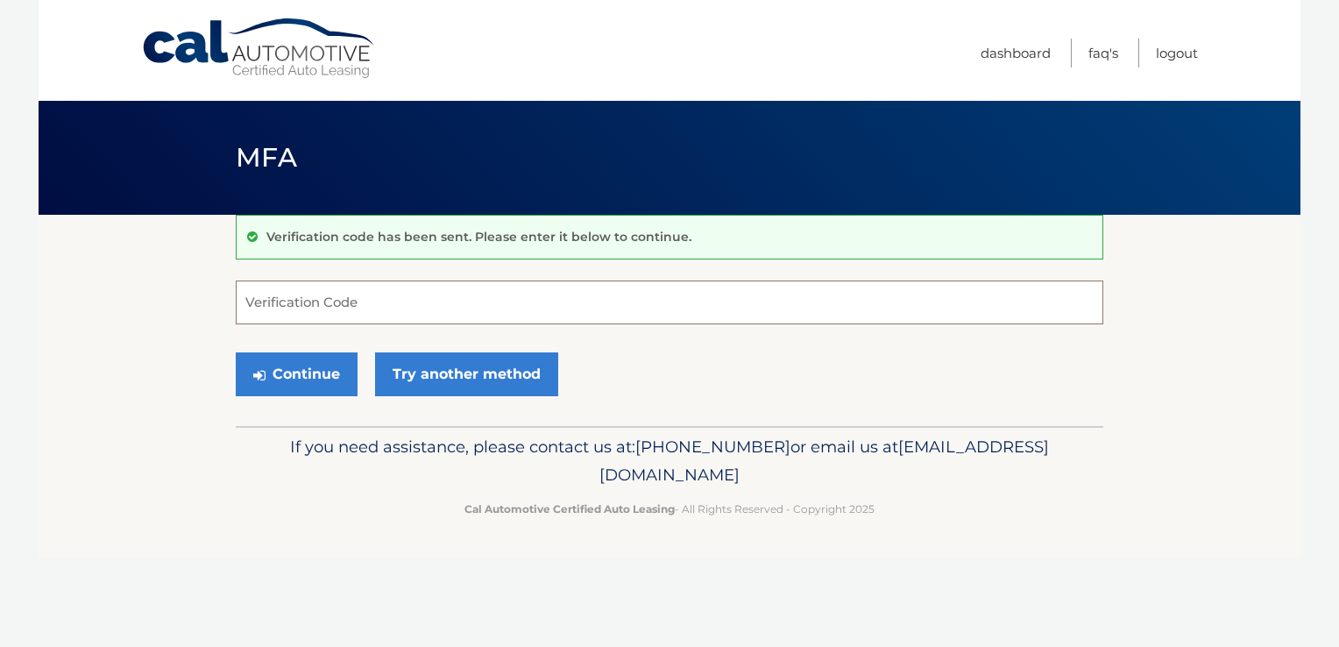
click at [679, 299] on input "Verification Code" at bounding box center [669, 302] width 867 height 44
type input "293492"
click at [277, 377] on button "Continue" at bounding box center [297, 374] width 122 height 44
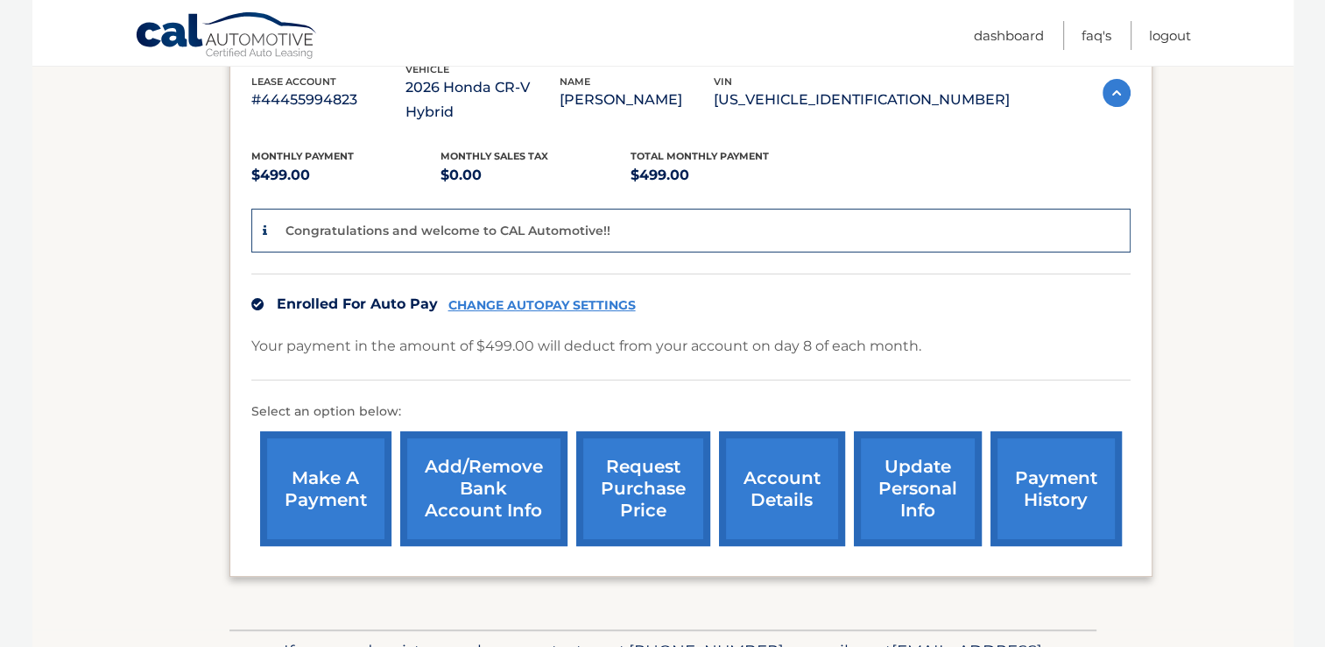
scroll to position [335, 0]
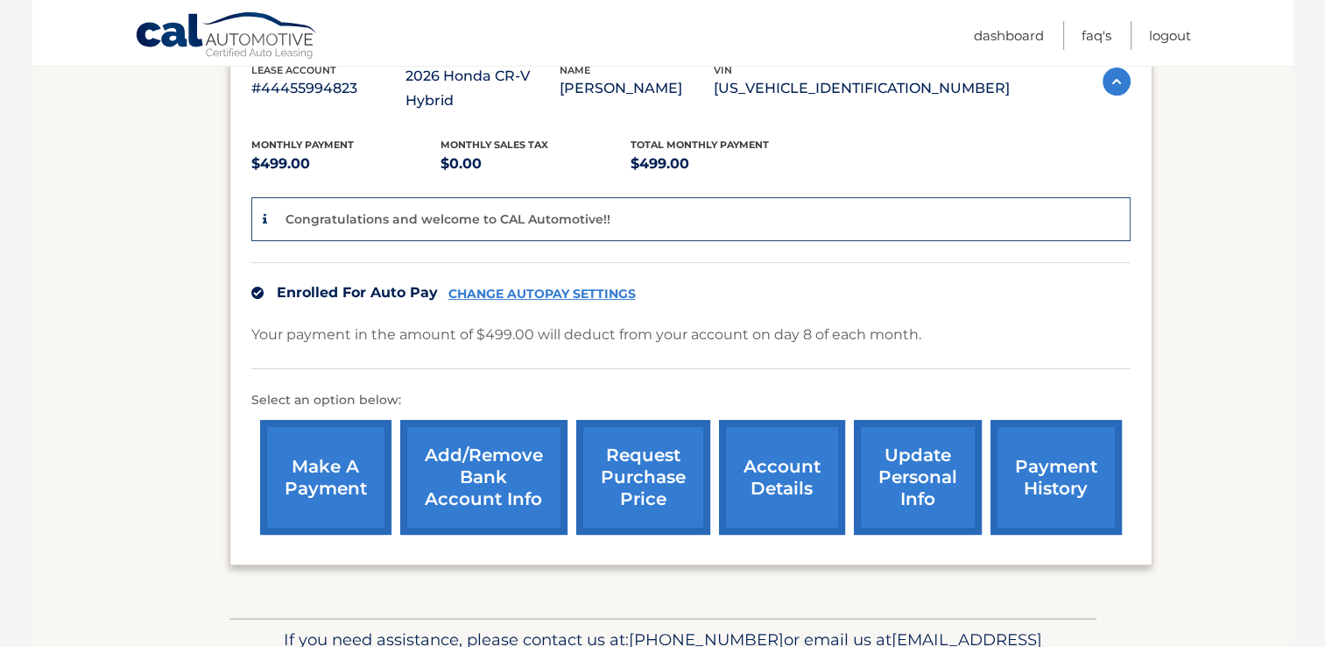
click at [913, 475] on link "update personal info" at bounding box center [918, 477] width 128 height 115
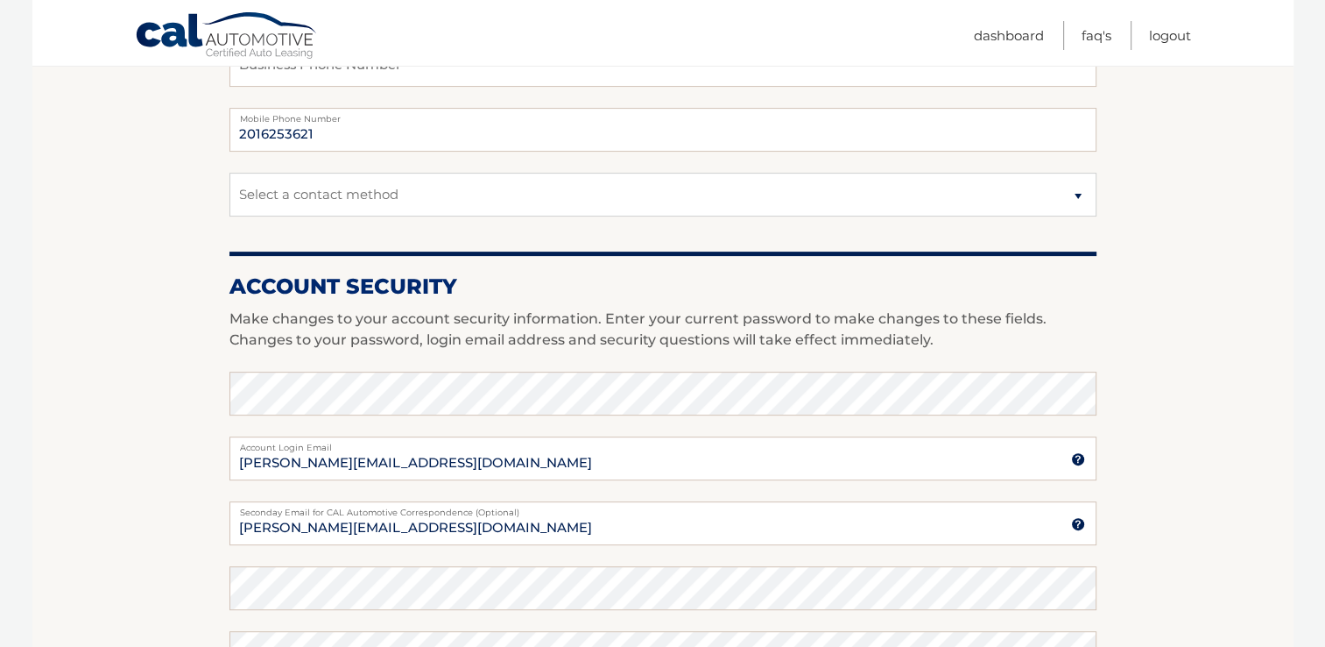
scroll to position [491, 0]
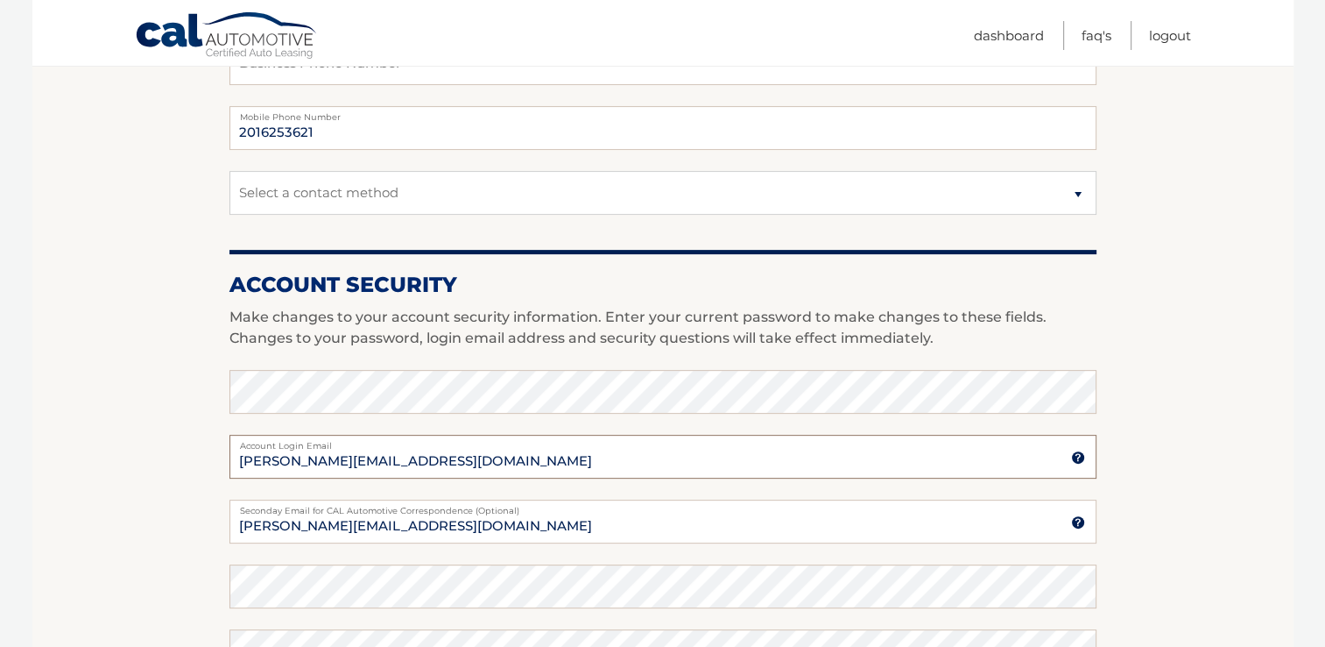
click at [367, 463] on input "[PERSON_NAME][EMAIL_ADDRESS][DOMAIN_NAME]" at bounding box center [663, 457] width 867 height 44
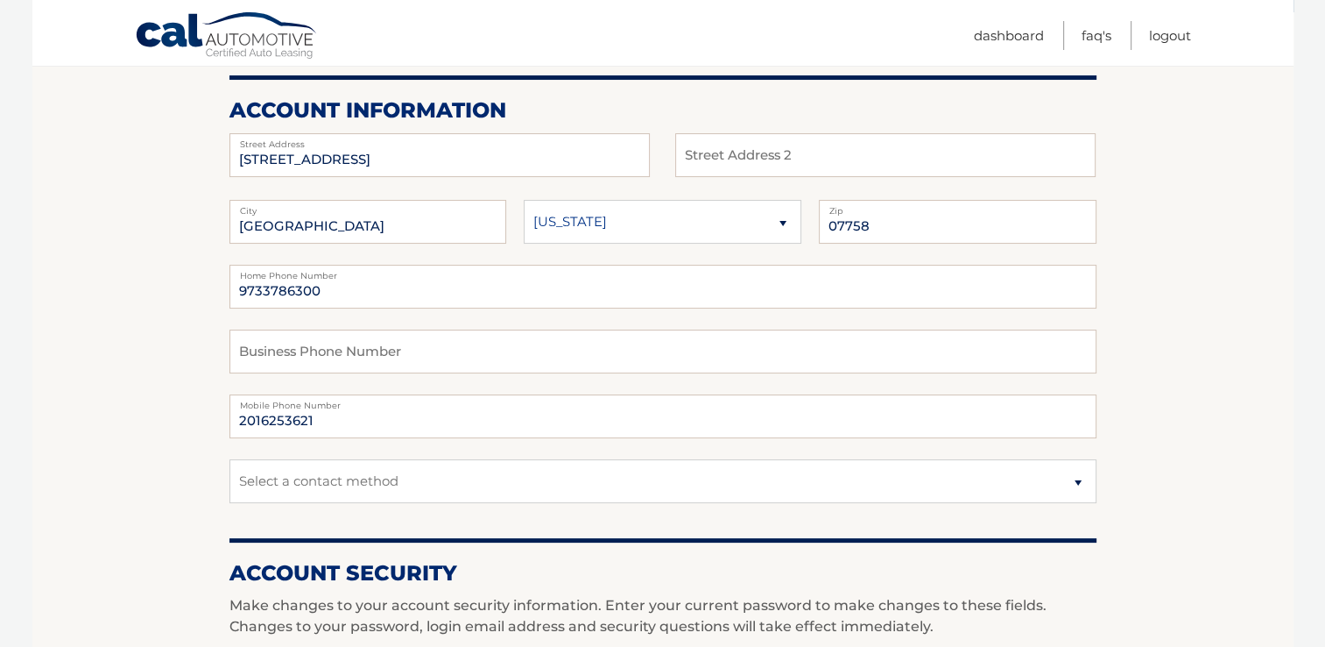
scroll to position [180, 0]
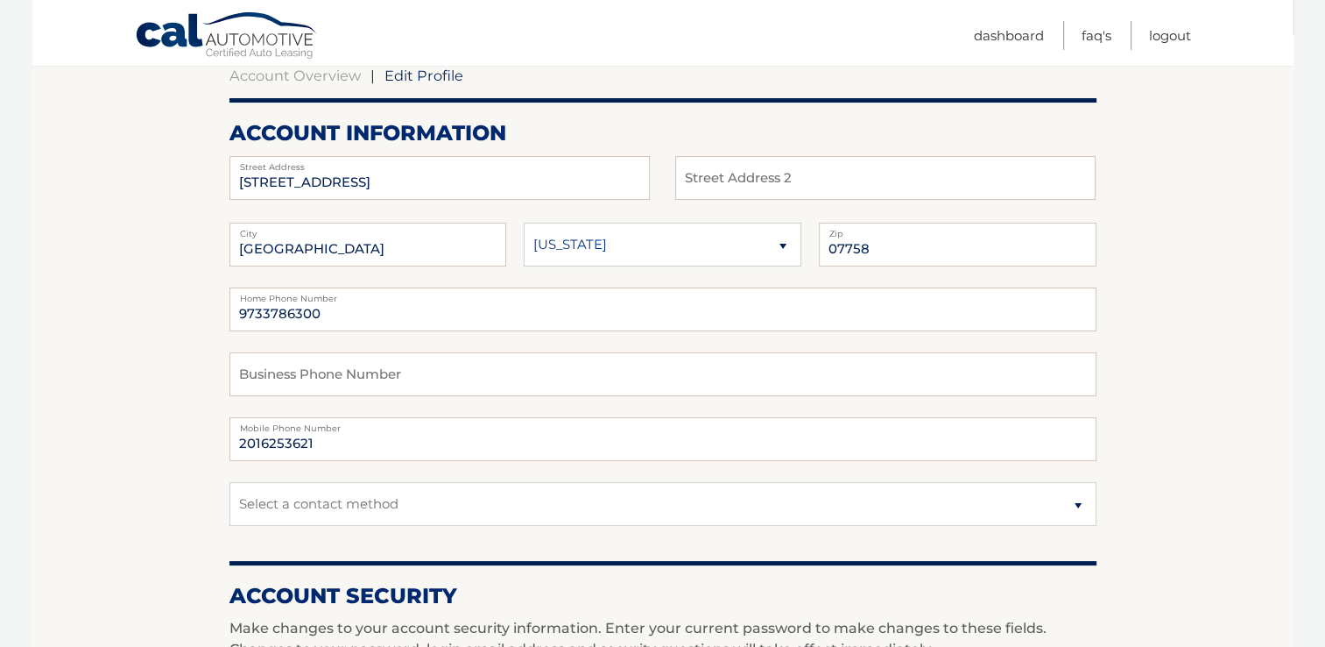
type input "[EMAIL_ADDRESS][DOMAIN_NAME]"
click at [386, 437] on input "2016253621" at bounding box center [663, 439] width 867 height 44
type input "2016960944"
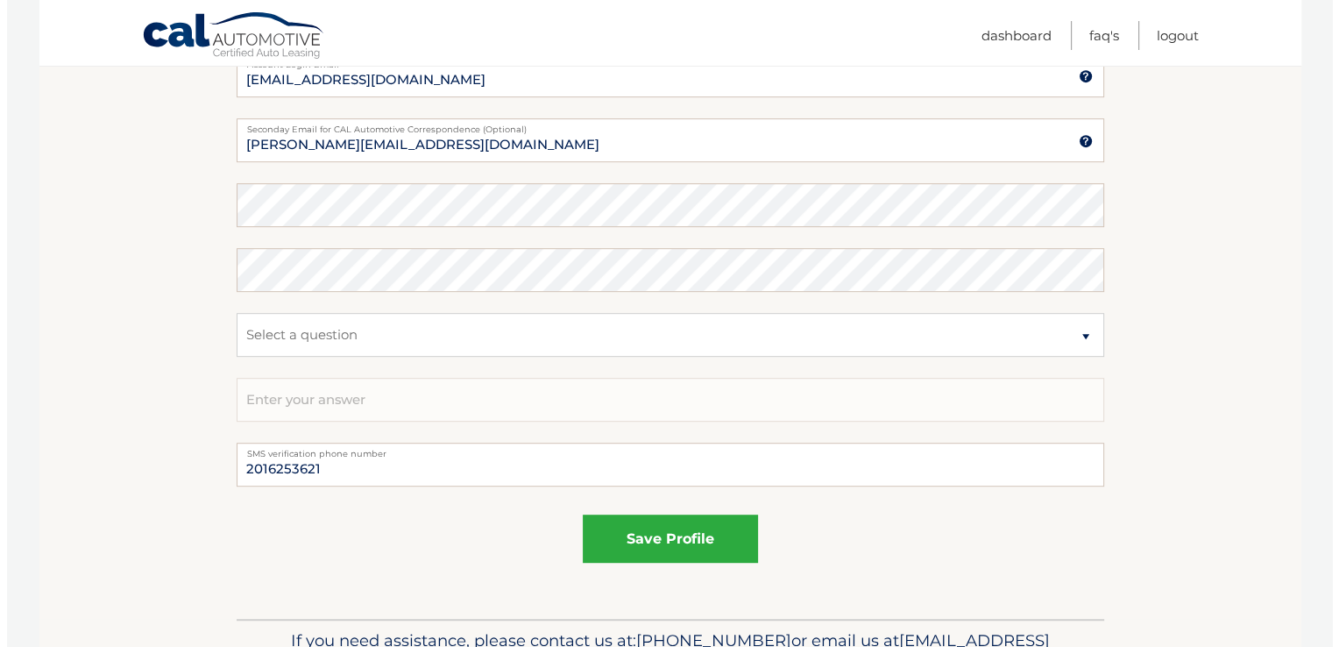
scroll to position [877, 0]
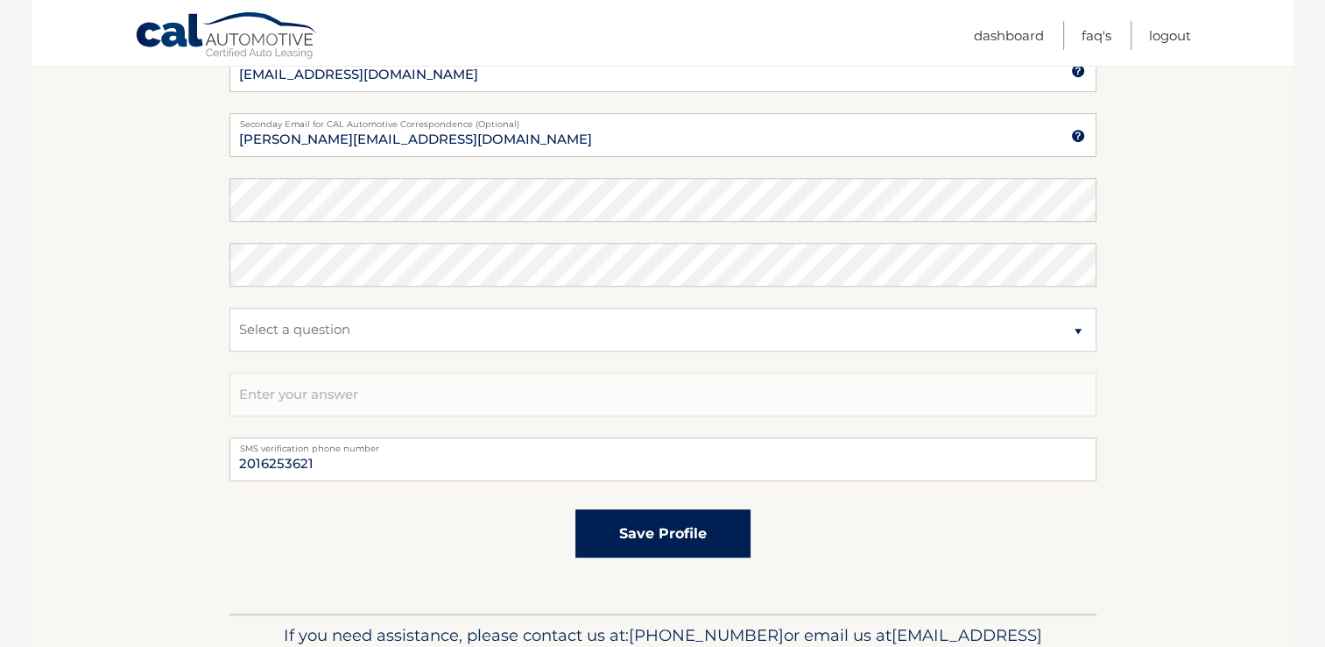
click at [634, 539] on button "save profile" at bounding box center [663, 533] width 175 height 48
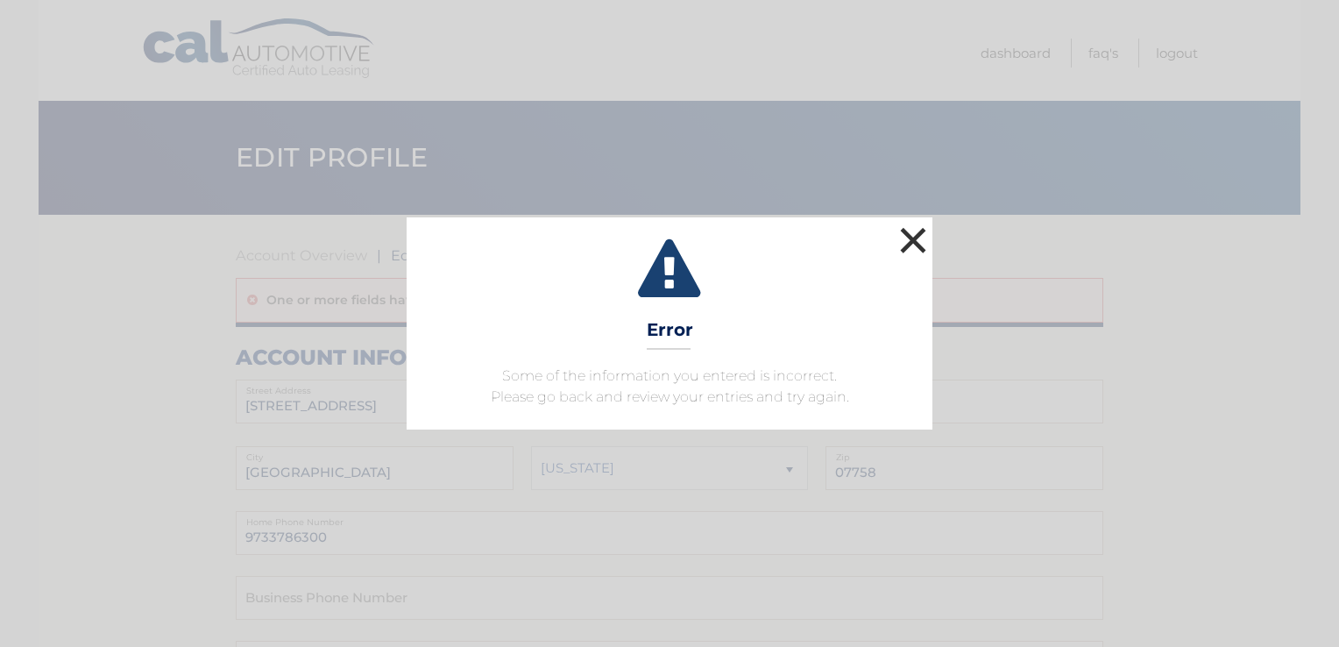
click at [910, 234] on button "×" at bounding box center [912, 240] width 35 height 35
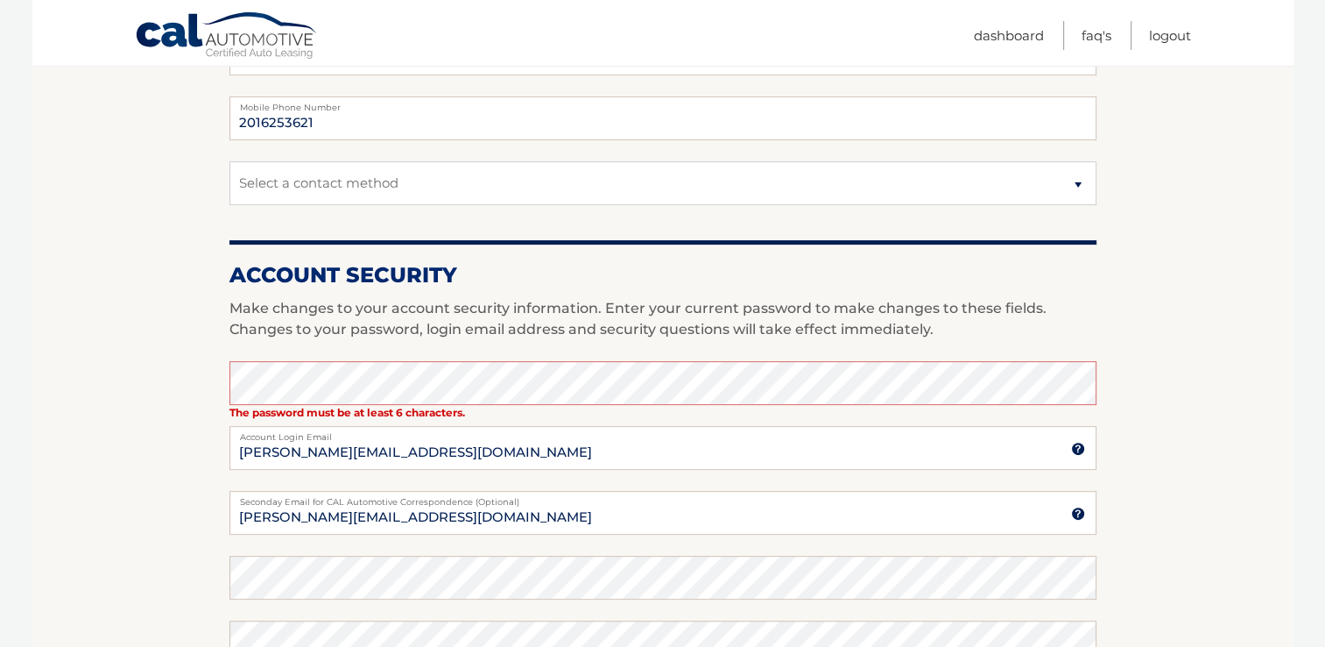
scroll to position [554, 0]
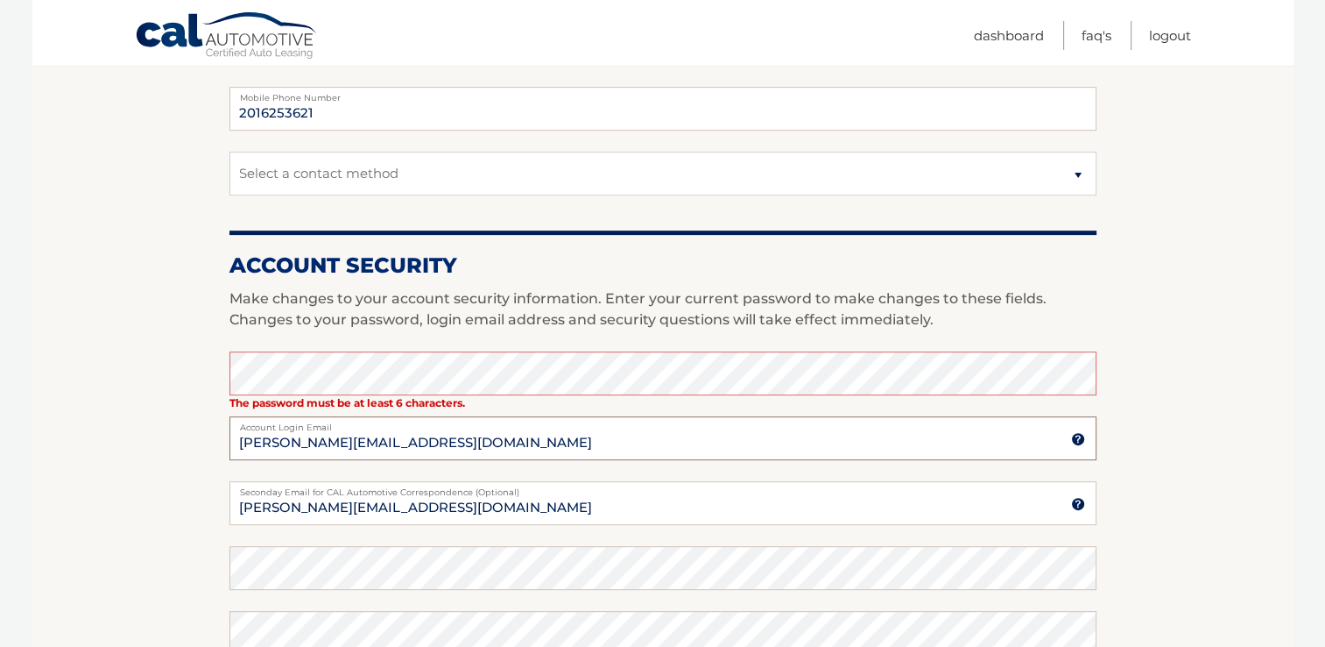
click at [366, 441] on input "samantha_donovan@yahoo.com" at bounding box center [663, 438] width 867 height 44
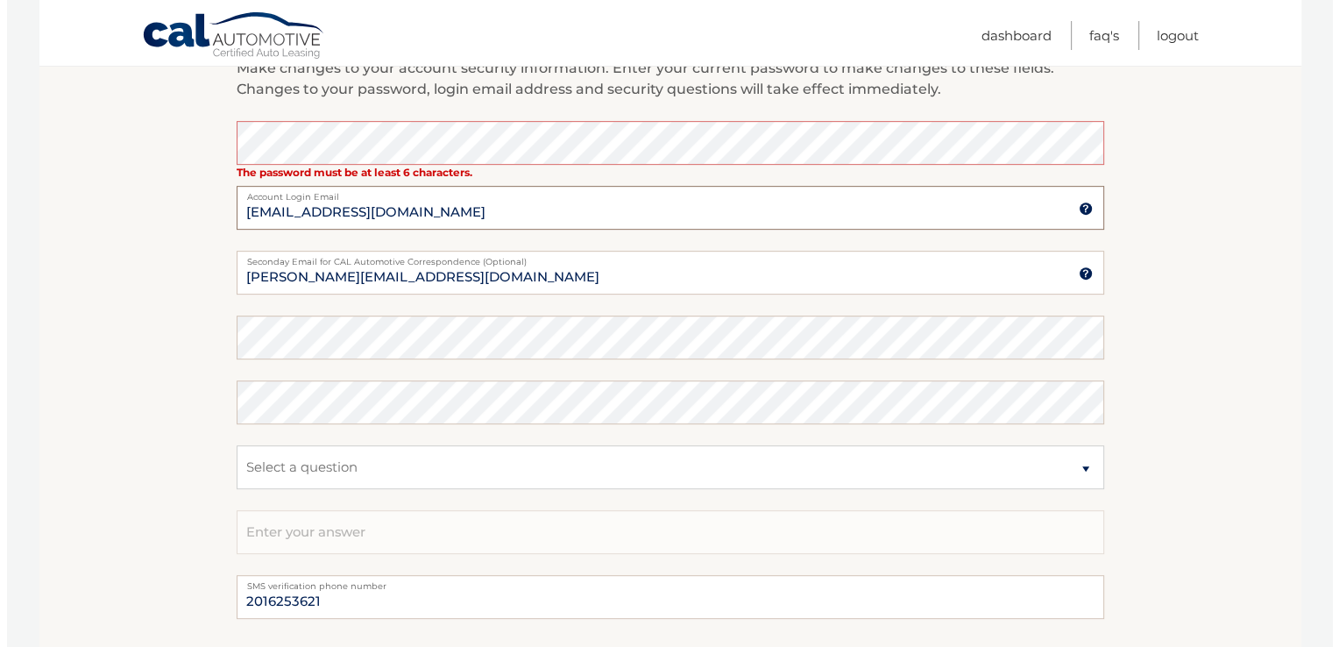
scroll to position [845, 0]
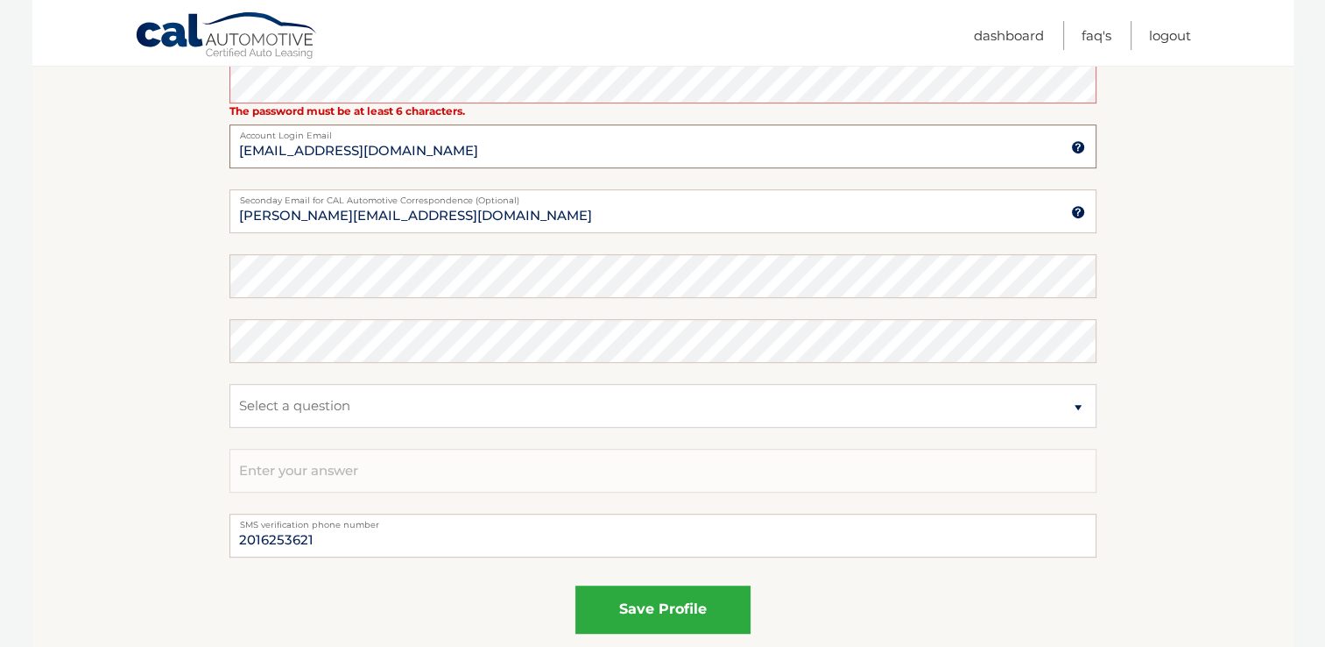
type input "samantha_donovan1@yahoo.com"
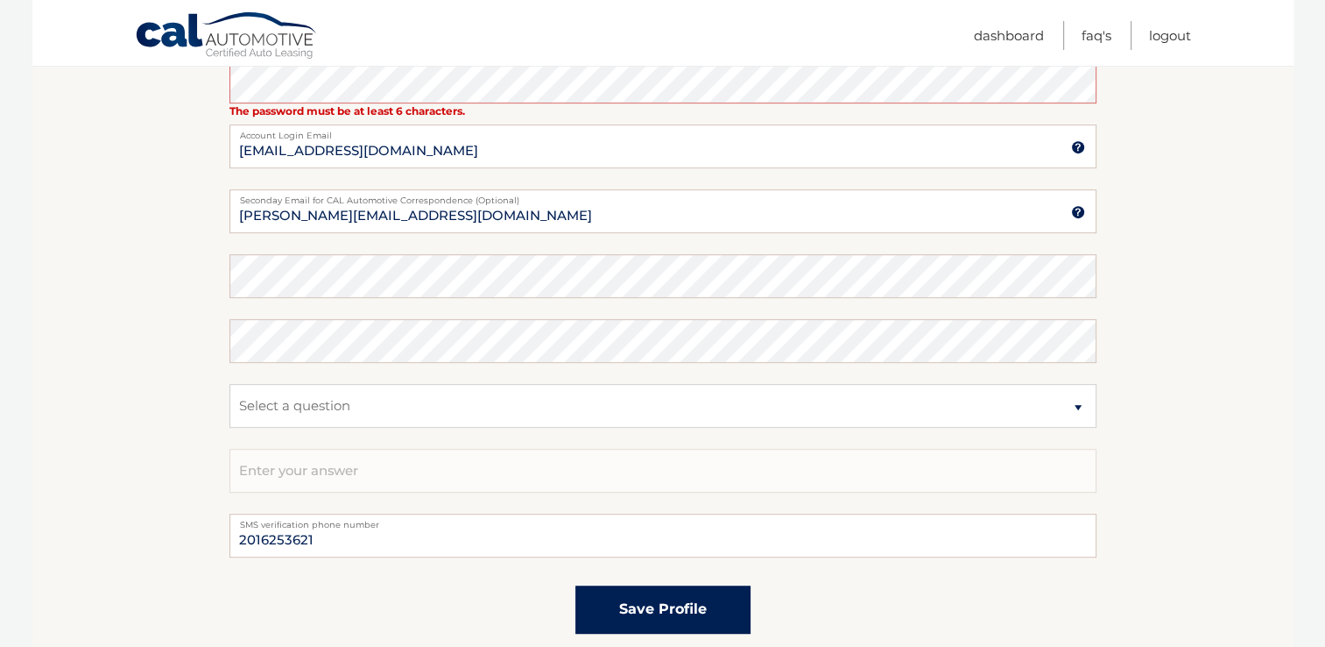
click at [630, 613] on button "save profile" at bounding box center [663, 609] width 175 height 48
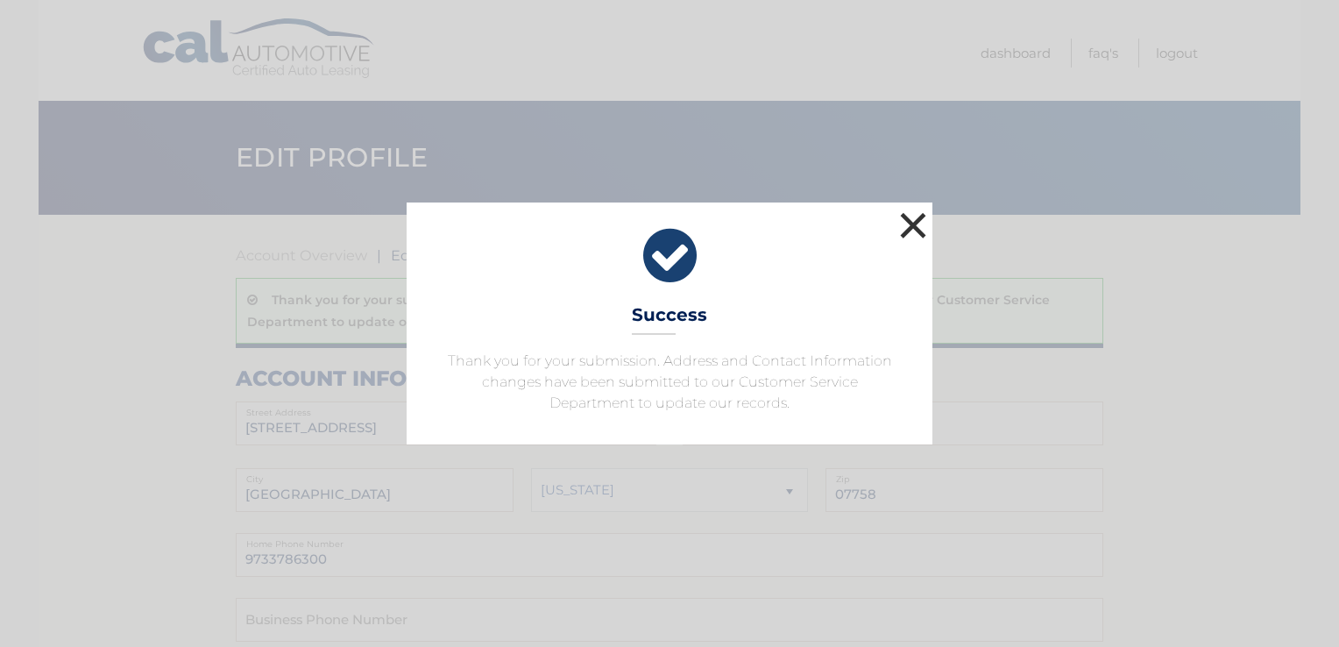
click at [916, 230] on button "×" at bounding box center [912, 225] width 35 height 35
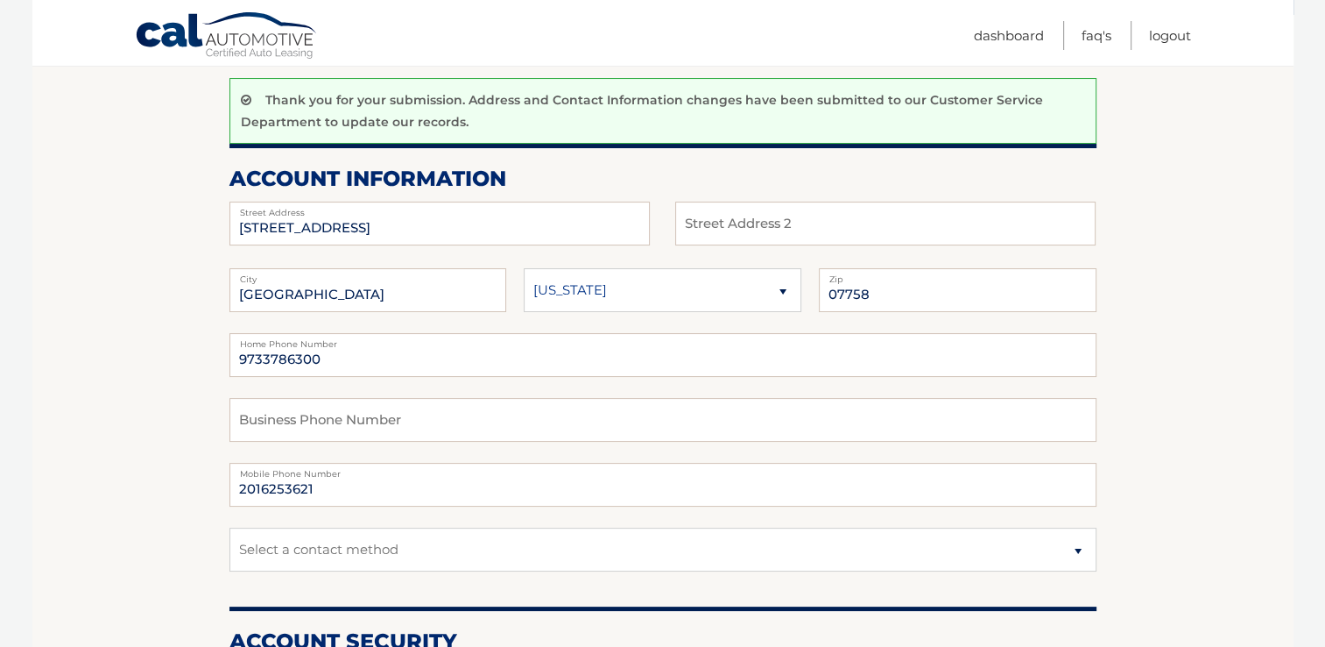
scroll to position [209, 0]
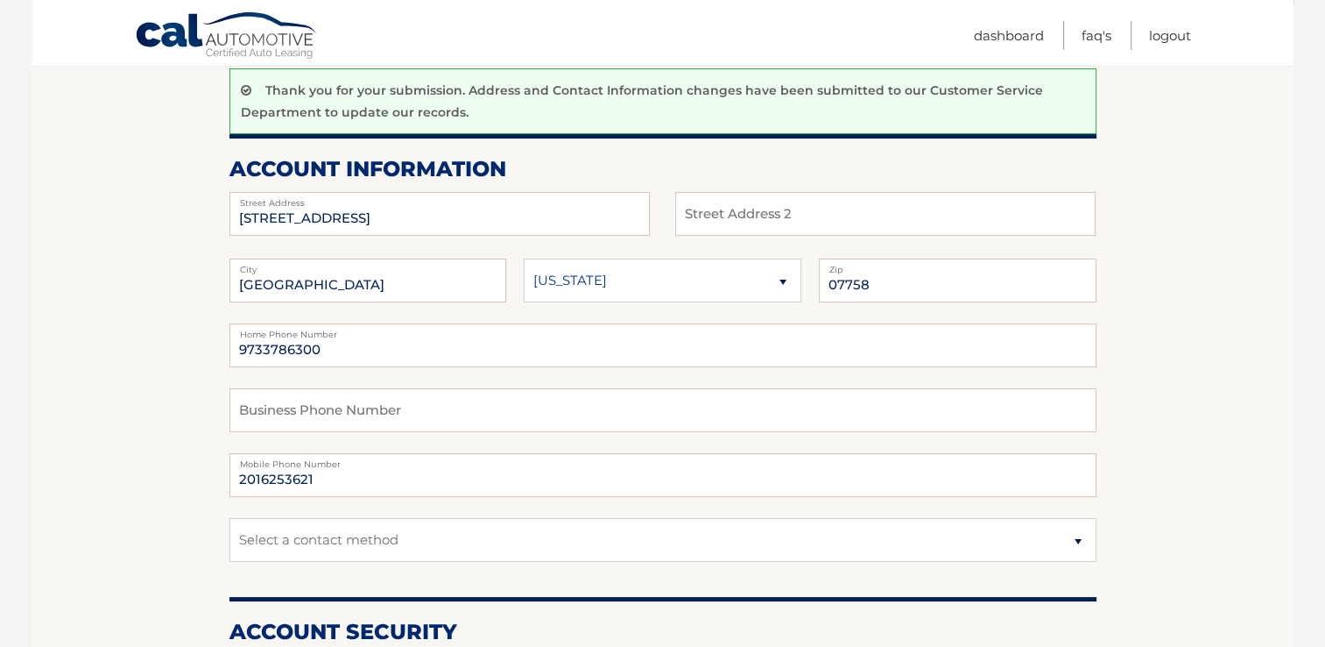
drag, startPoint x: 1338, startPoint y: 317, endPoint x: 1247, endPoint y: 508, distance: 211.2
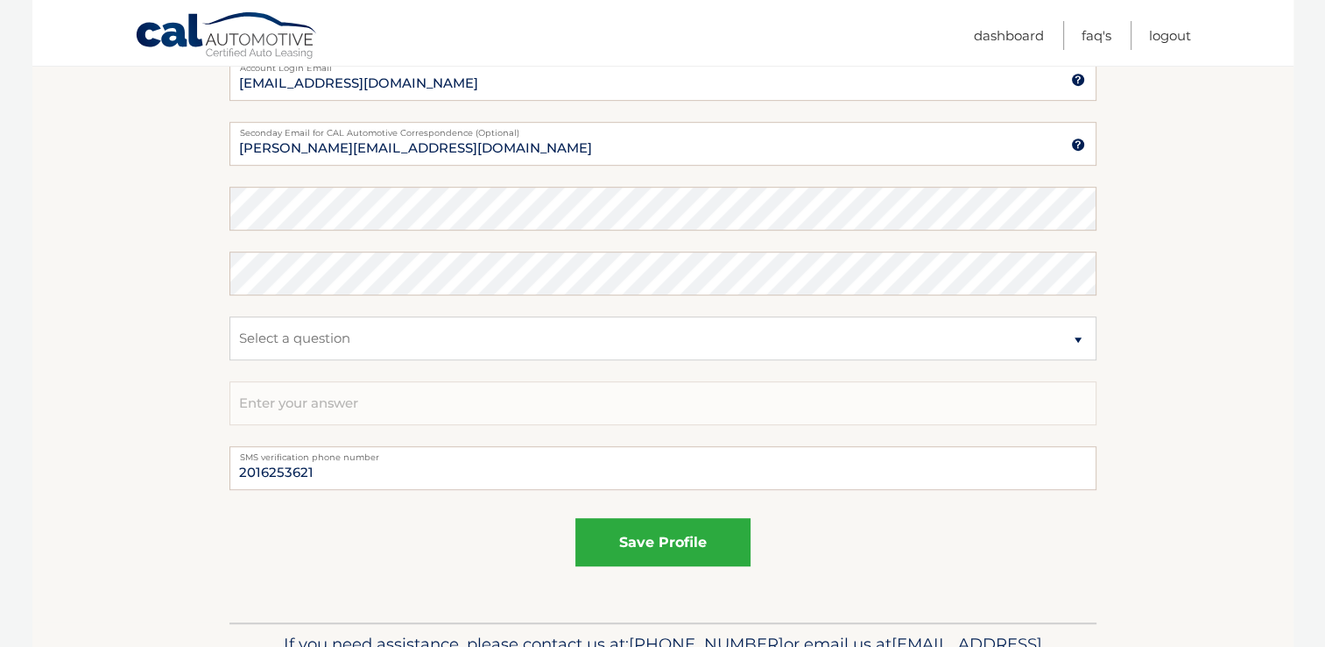
scroll to position [942, 0]
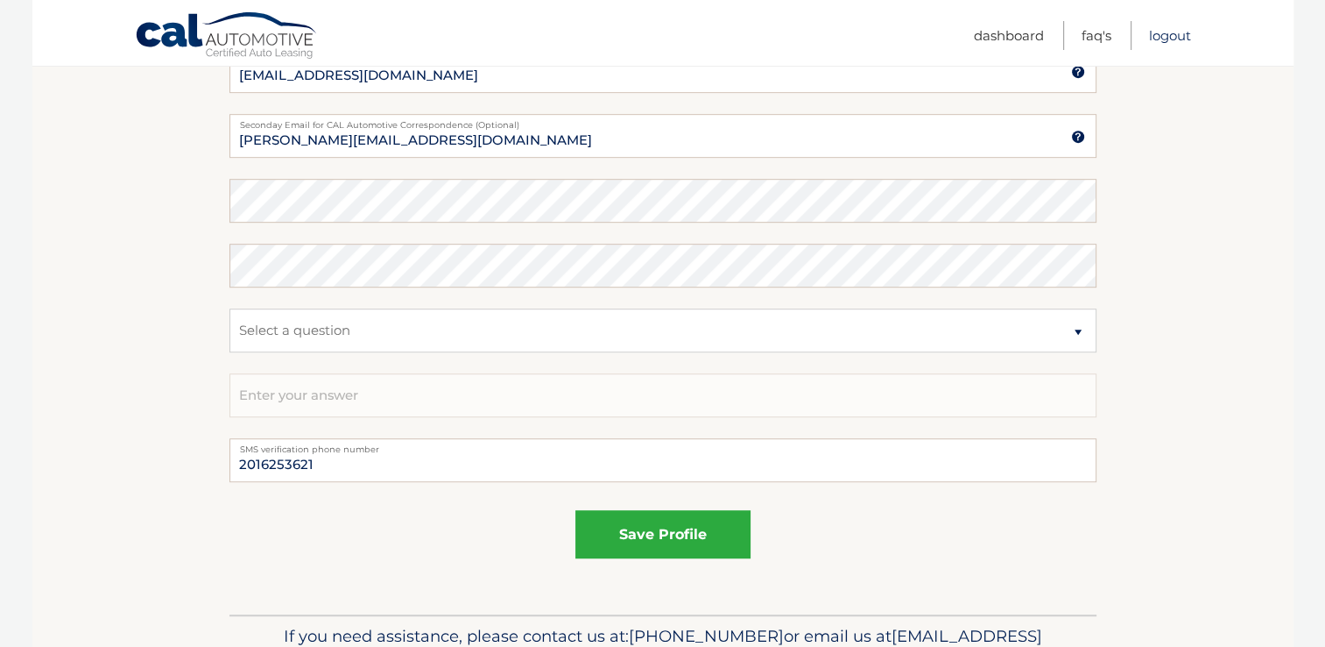
click at [1157, 37] on link "Logout" at bounding box center [1170, 35] width 42 height 29
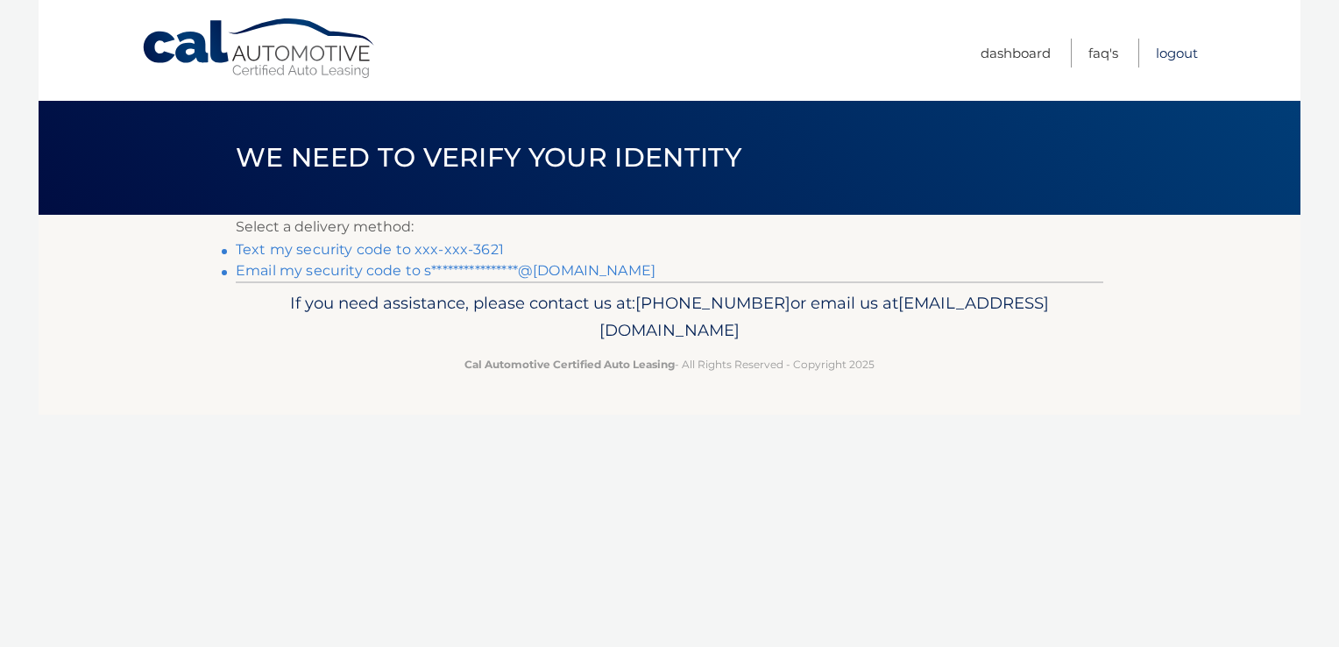
click at [1170, 56] on link "Logout" at bounding box center [1176, 53] width 42 height 29
